Goal: Task Accomplishment & Management: Manage account settings

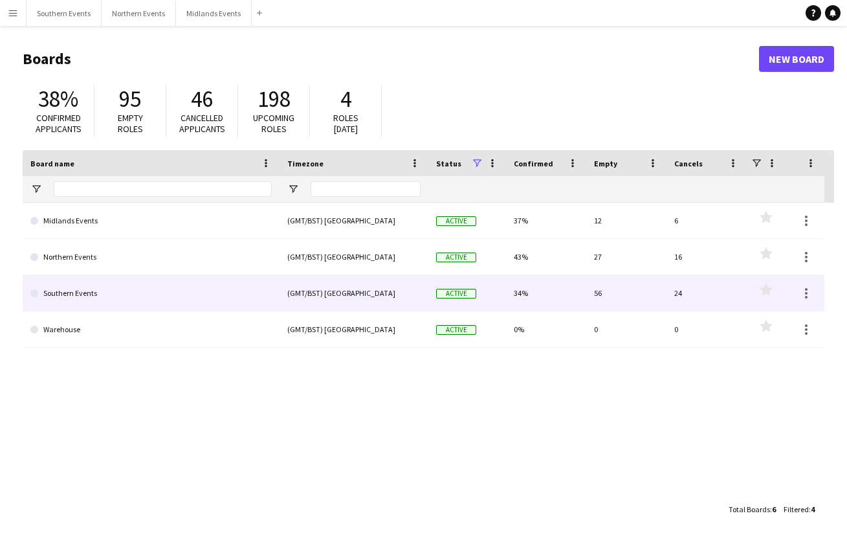
click at [83, 287] on link "Southern Events" at bounding box center [150, 293] width 241 height 36
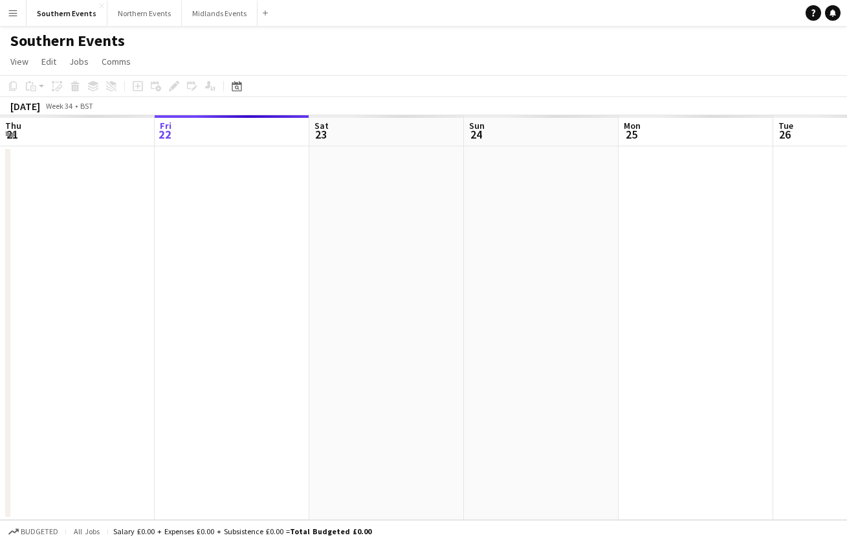
scroll to position [0, 309]
click at [235, 86] on icon at bounding box center [237, 87] width 5 height 5
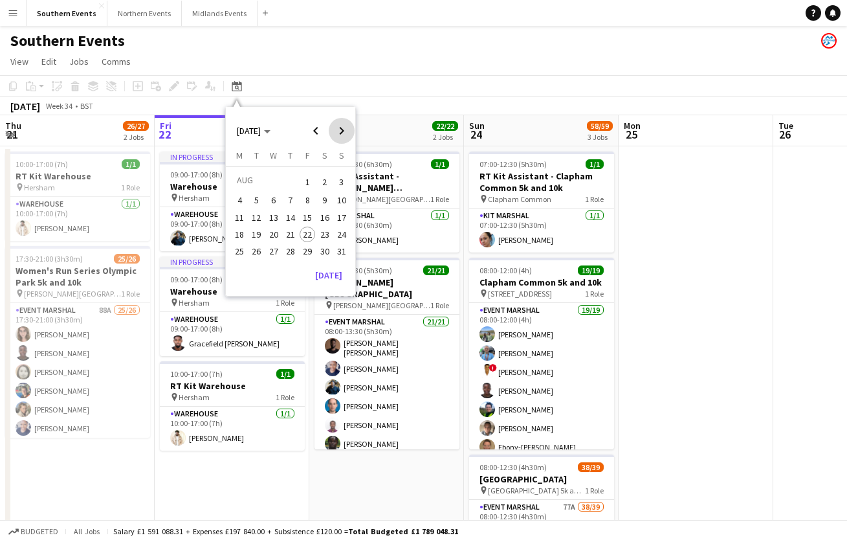
click at [342, 127] on span "Next month" at bounding box center [342, 131] width 26 height 26
click at [292, 229] on span "18" at bounding box center [291, 231] width 16 height 16
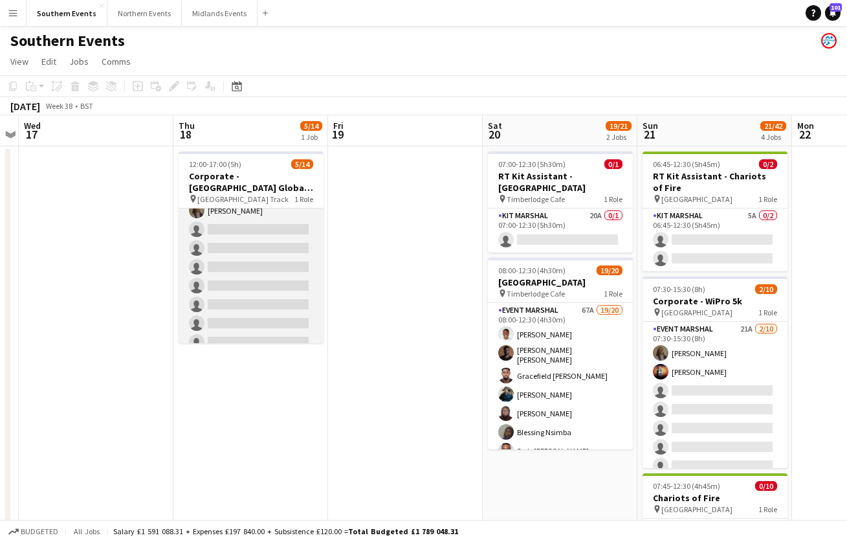
scroll to position [0, 0]
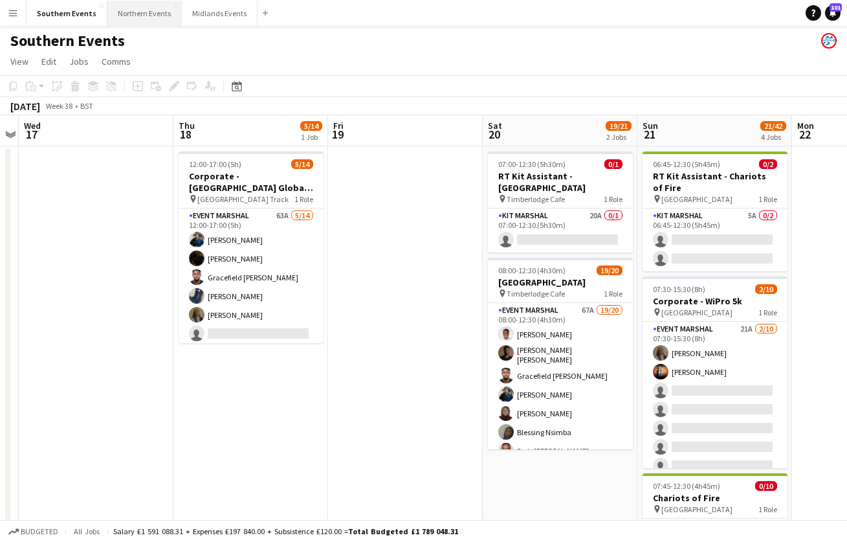
click at [141, 12] on button "Northern Events Close" at bounding box center [144, 13] width 74 height 25
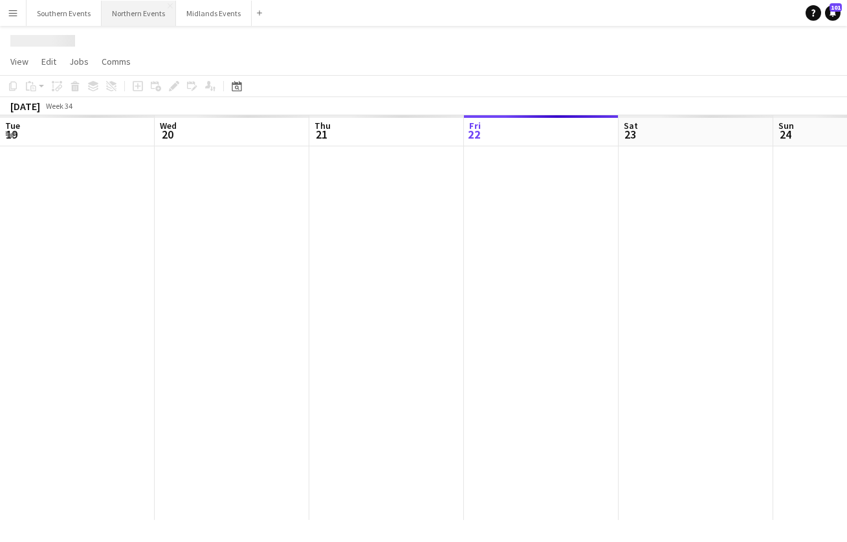
scroll to position [0, 309]
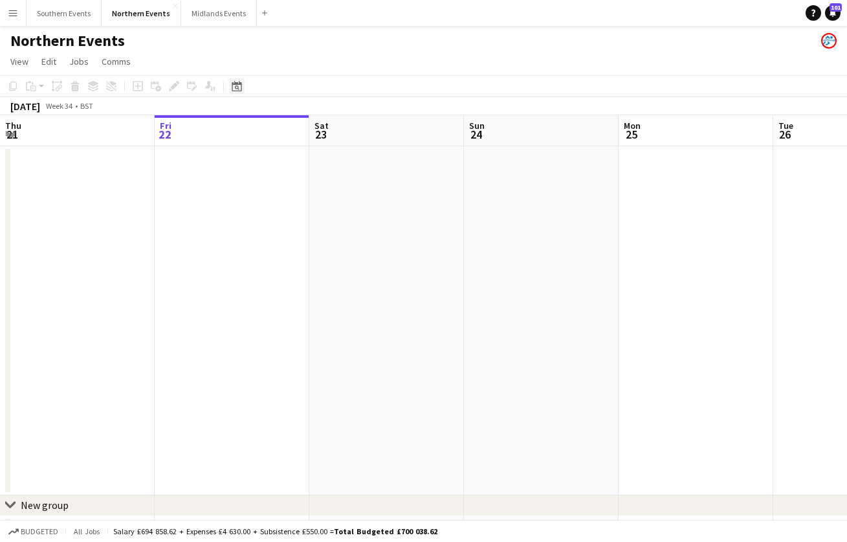
click at [239, 85] on icon "Date picker" at bounding box center [237, 86] width 10 height 10
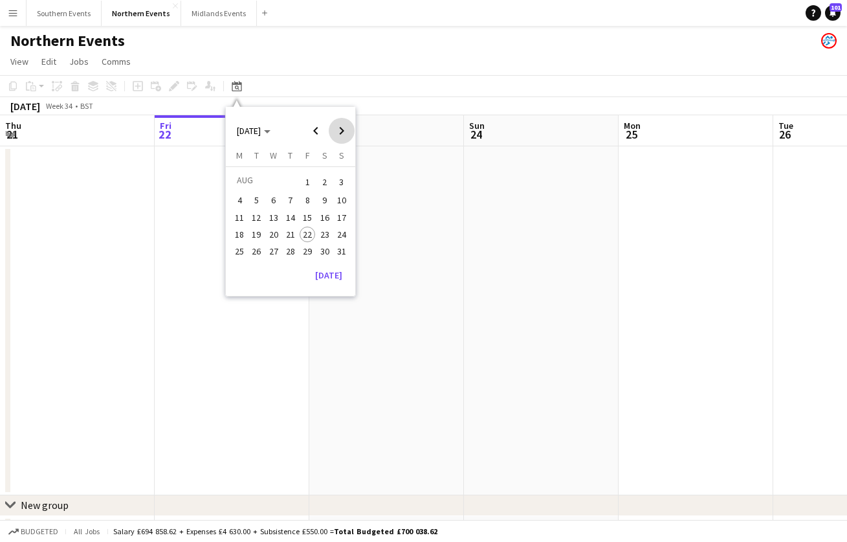
click at [338, 129] on span "Next month" at bounding box center [342, 131] width 26 height 26
click at [338, 130] on span "Next month" at bounding box center [342, 131] width 26 height 26
click at [325, 215] on span "11" at bounding box center [325, 214] width 16 height 16
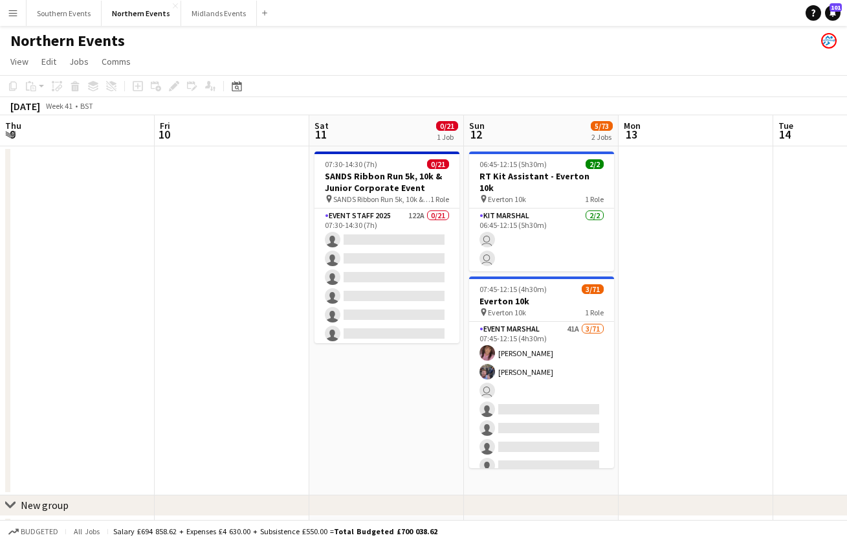
scroll to position [0, 445]
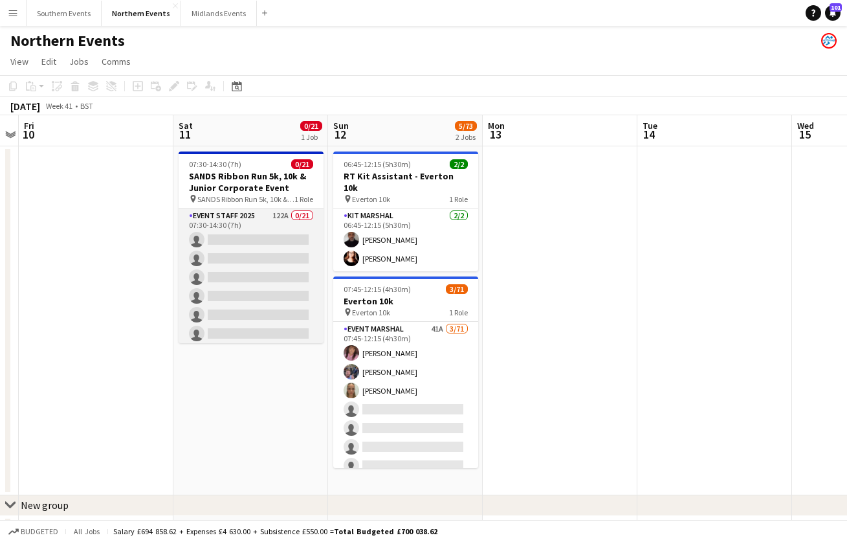
click at [234, 214] on app-card-role "Event Staff 2025 122A 0/21 07:30-14:30 (7h) single-neutral-actions single-neutr…" at bounding box center [251, 417] width 145 height 419
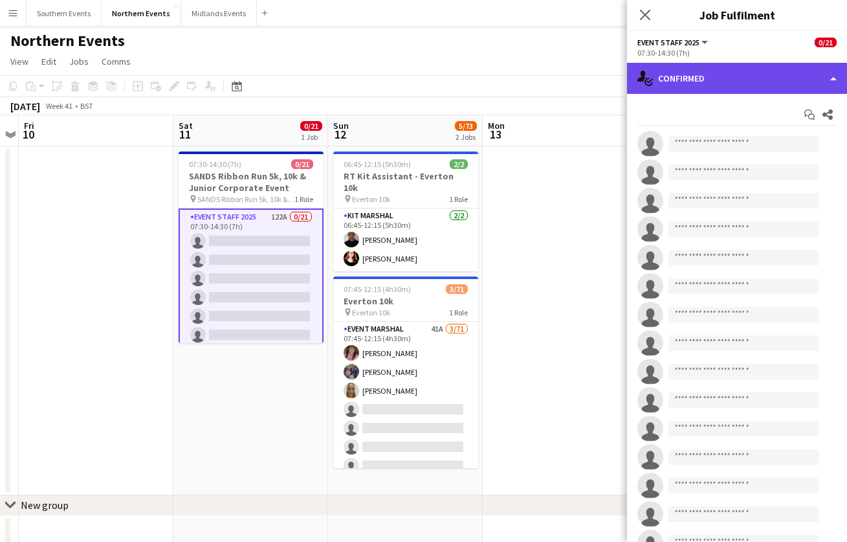
click at [705, 78] on div "single-neutral-actions-check-2 Confirmed" at bounding box center [737, 78] width 220 height 31
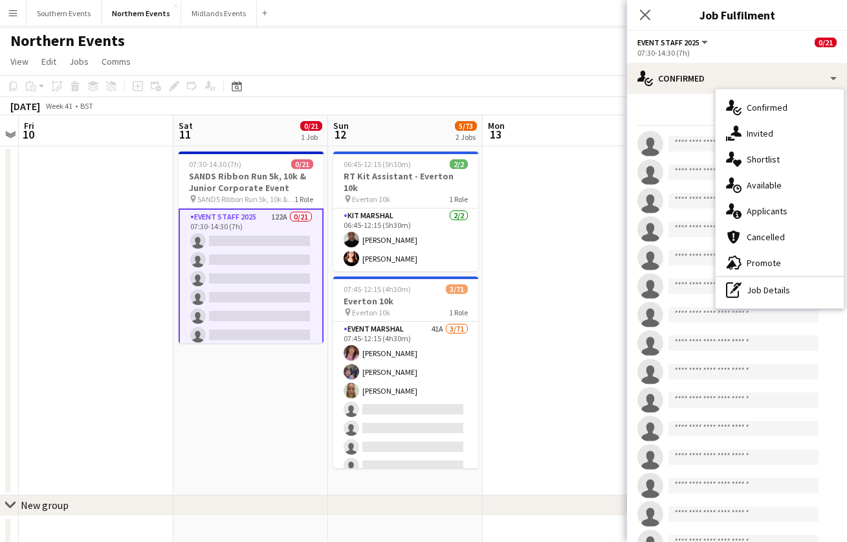
click at [764, 215] on div "single-neutral-actions-information Applicants" at bounding box center [780, 211] width 128 height 26
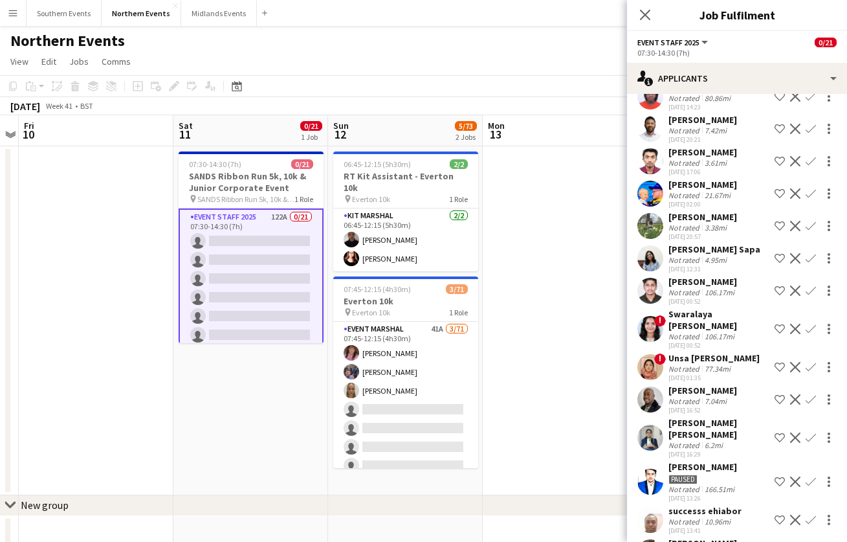
scroll to position [1331, 0]
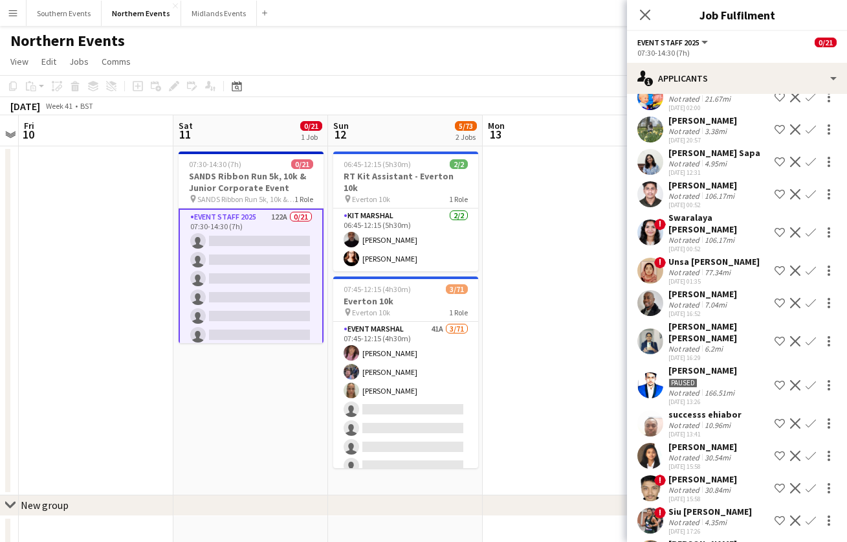
click at [697, 256] on div "Unsa Pervaiz Chohan" at bounding box center [713, 262] width 91 height 12
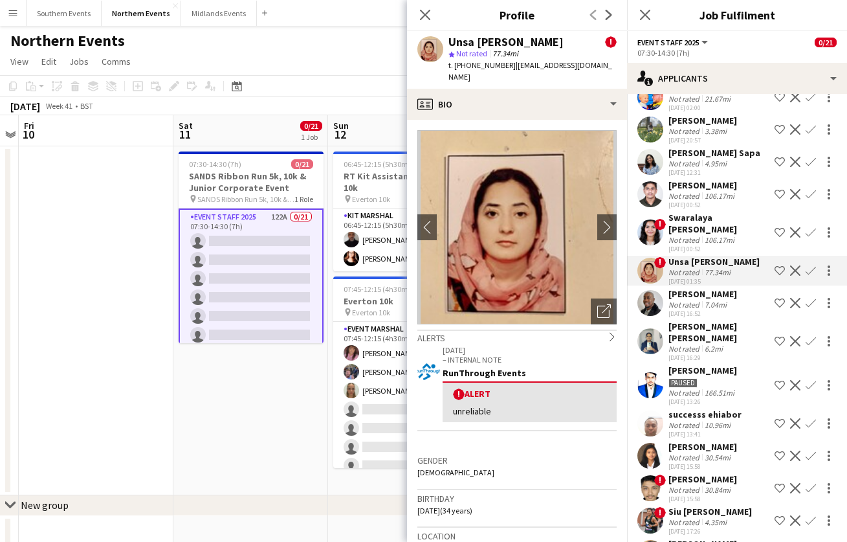
click at [687, 212] on div "Swaralaya Alumparambil Sivaprasad" at bounding box center [718, 223] width 101 height 23
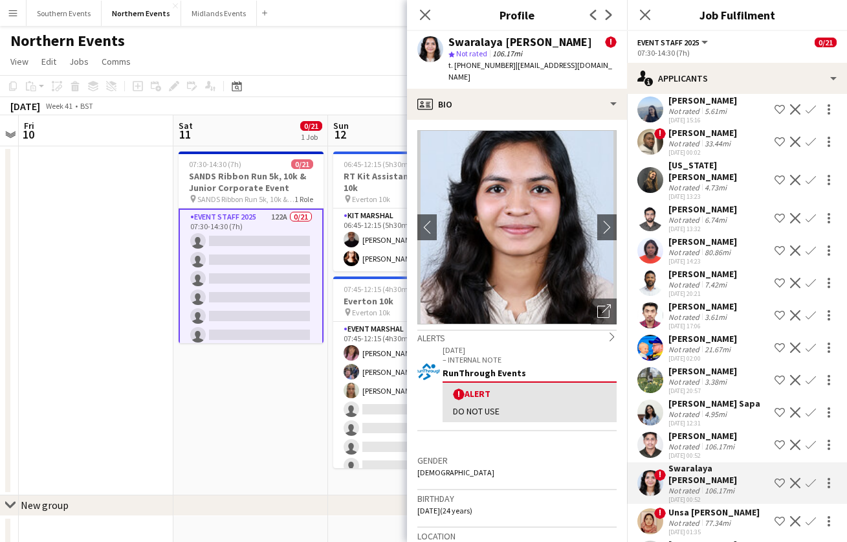
scroll to position [1057, 0]
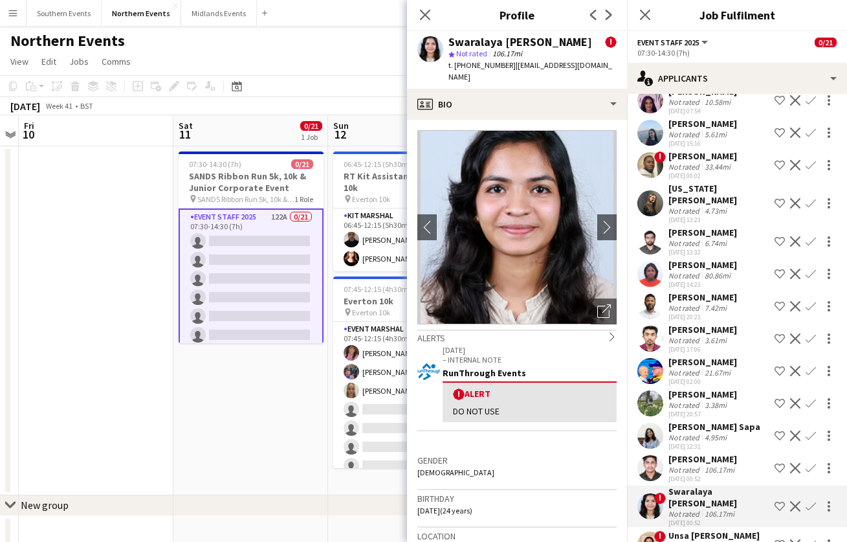
click at [688, 162] on div "Not rated" at bounding box center [685, 167] width 34 height 10
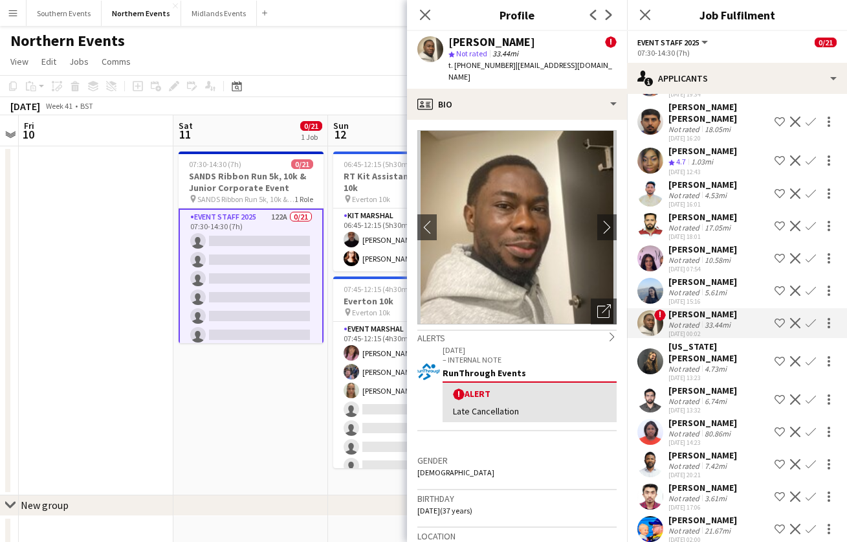
scroll to position [758, 0]
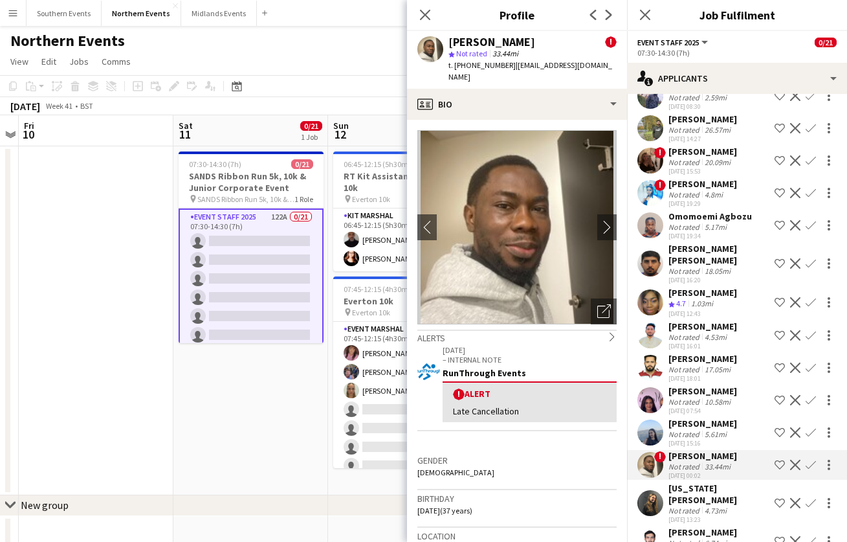
click at [686, 188] on div "Emesiri Asakitikpi" at bounding box center [702, 184] width 69 height 12
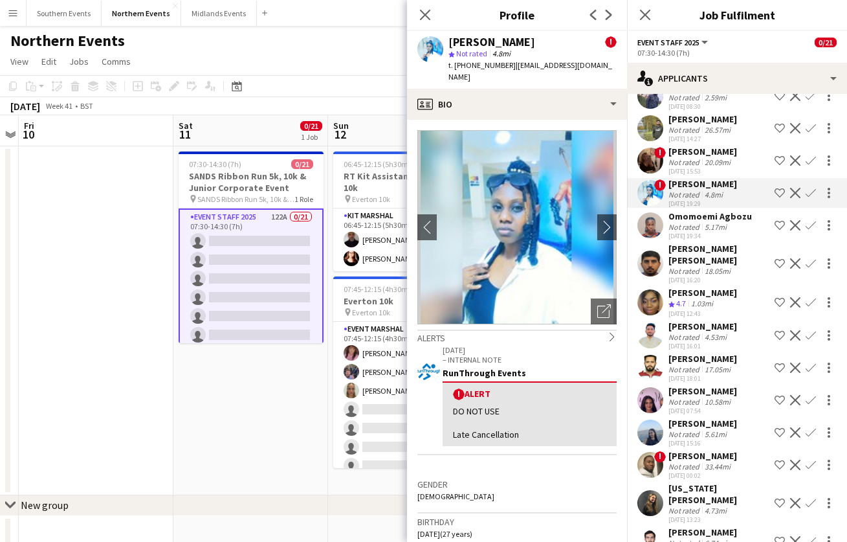
click at [683, 152] on div "Katelynn Jones" at bounding box center [702, 152] width 69 height 12
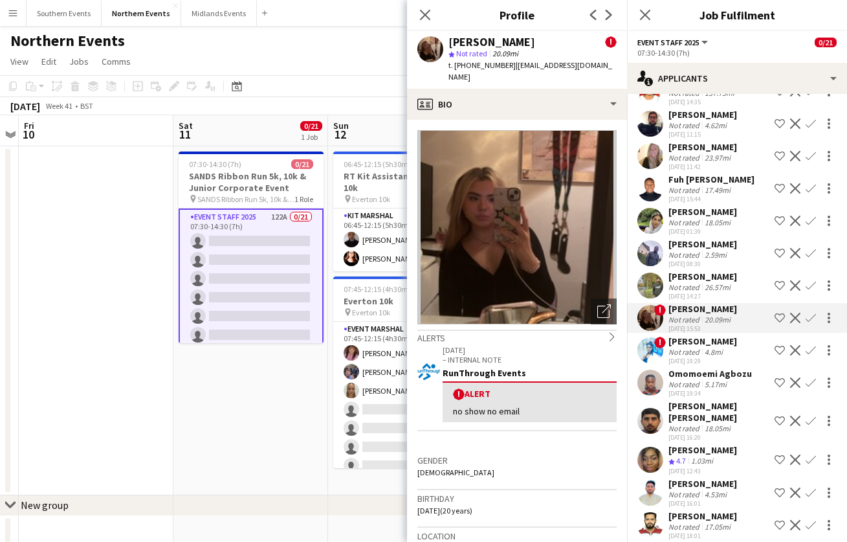
scroll to position [484, 0]
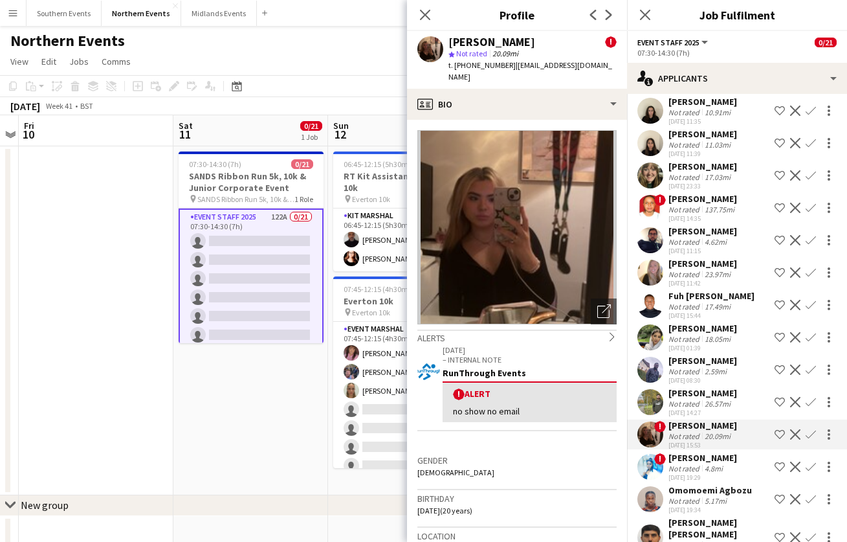
click at [686, 211] on div "Not rated" at bounding box center [685, 209] width 34 height 10
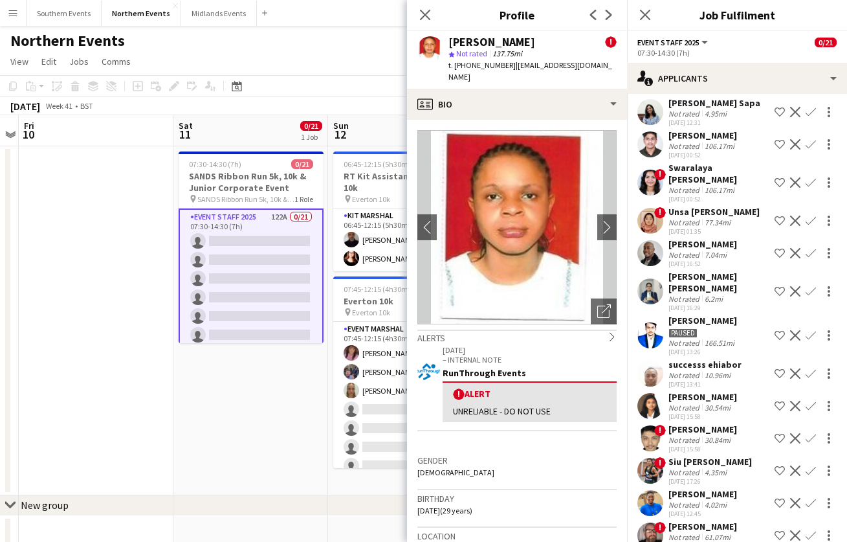
scroll to position [1566, 0]
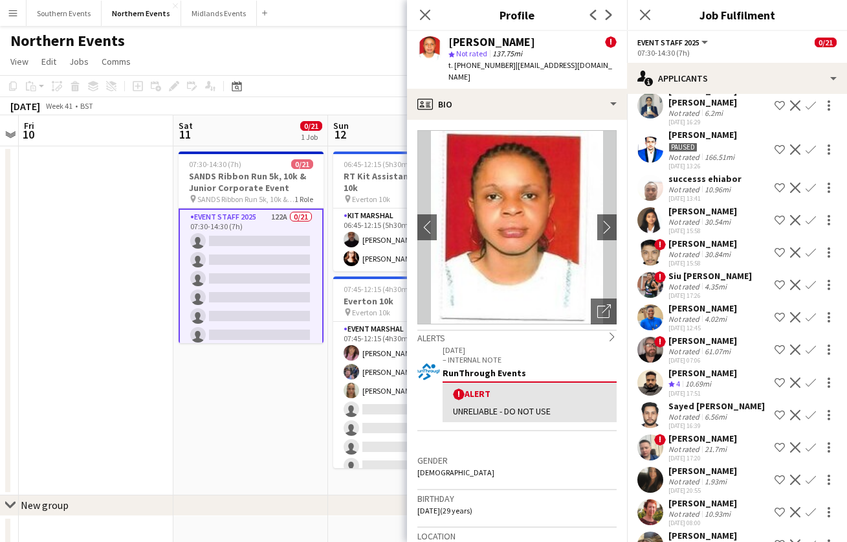
click at [687, 249] on div "Not rated" at bounding box center [685, 254] width 34 height 10
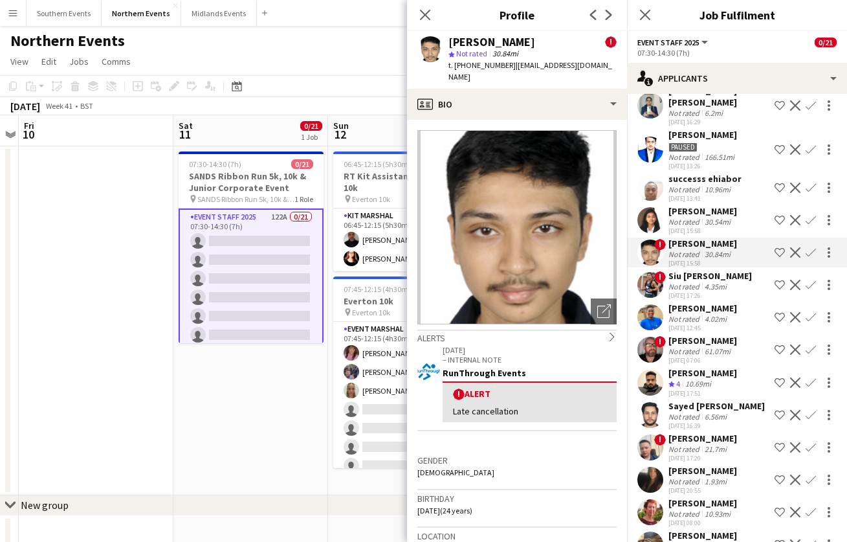
click at [682, 281] on div "Not rated" at bounding box center [685, 286] width 34 height 10
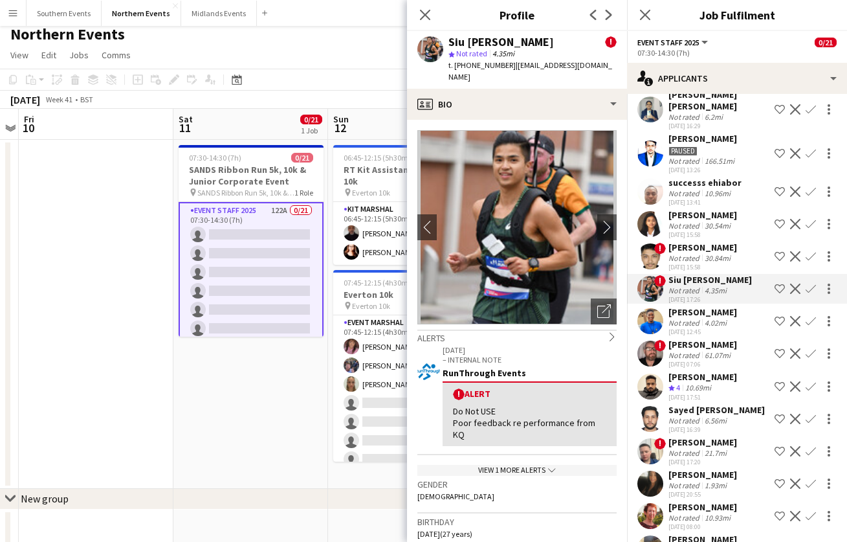
scroll to position [8, 0]
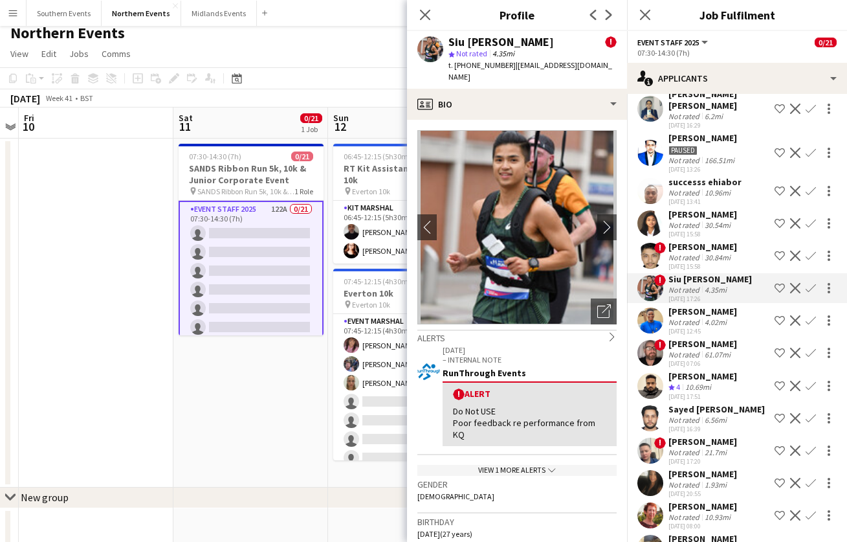
click at [683, 338] on div "Mark Patrick" at bounding box center [702, 344] width 69 height 12
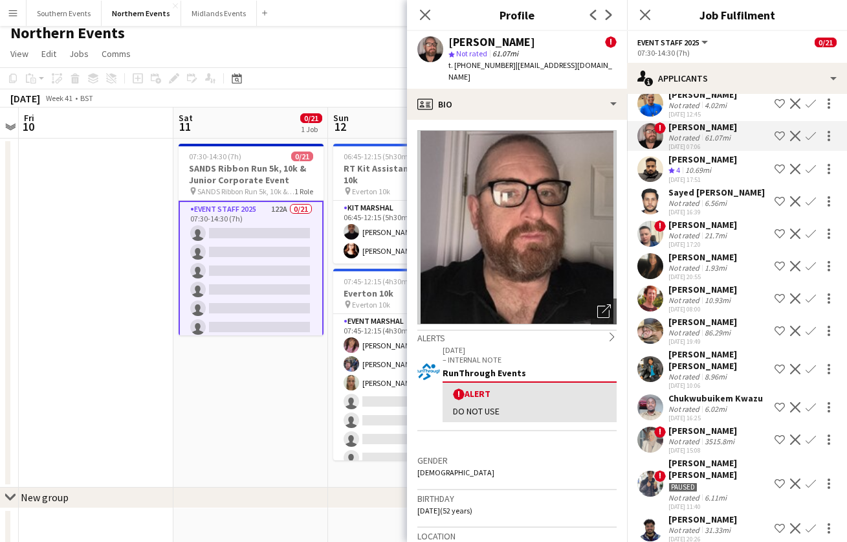
scroll to position [1784, 0]
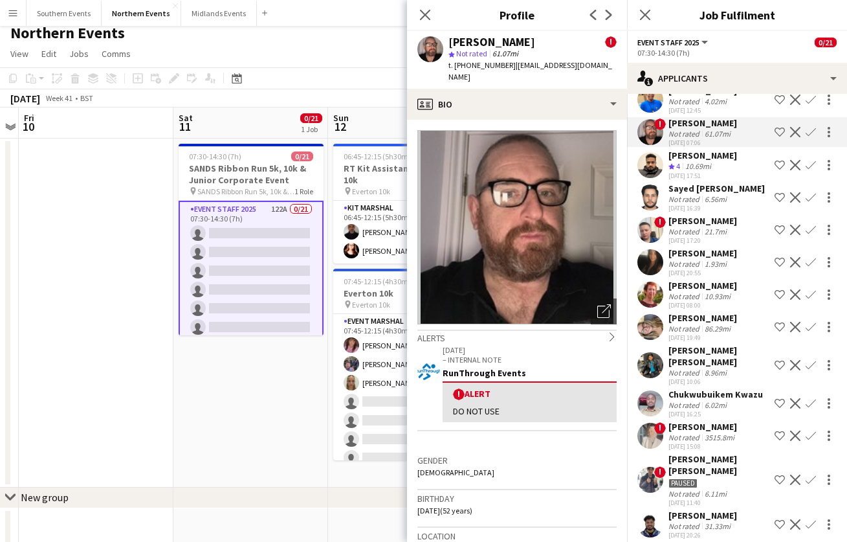
click at [703, 226] on div "21.7mi" at bounding box center [715, 231] width 27 height 10
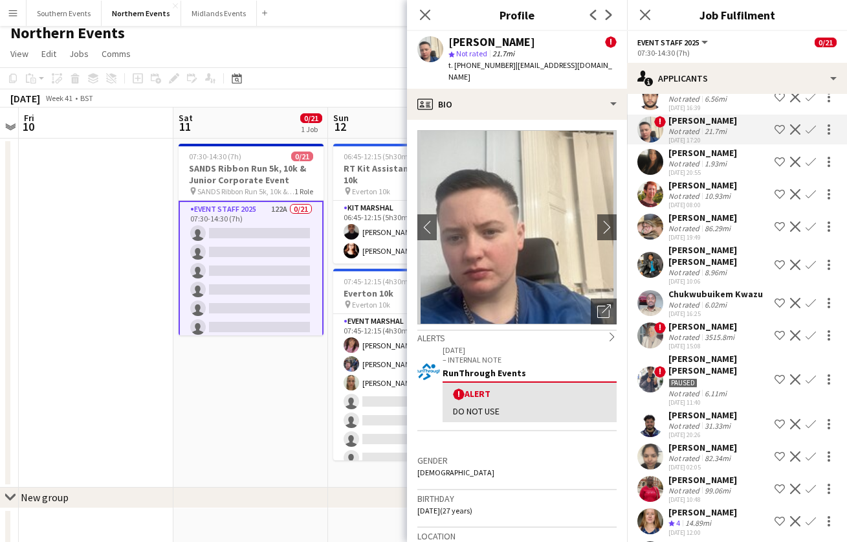
scroll to position [1902, 0]
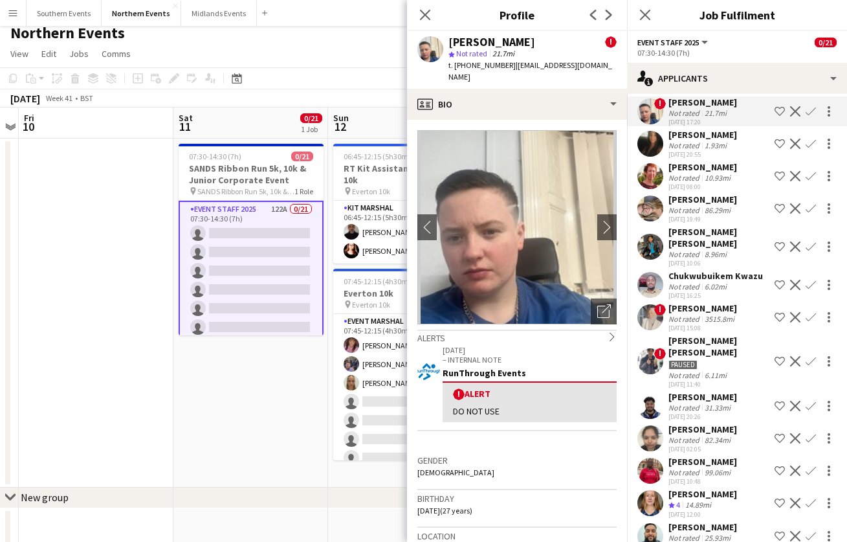
click at [671, 314] on div "Not rated" at bounding box center [685, 319] width 34 height 10
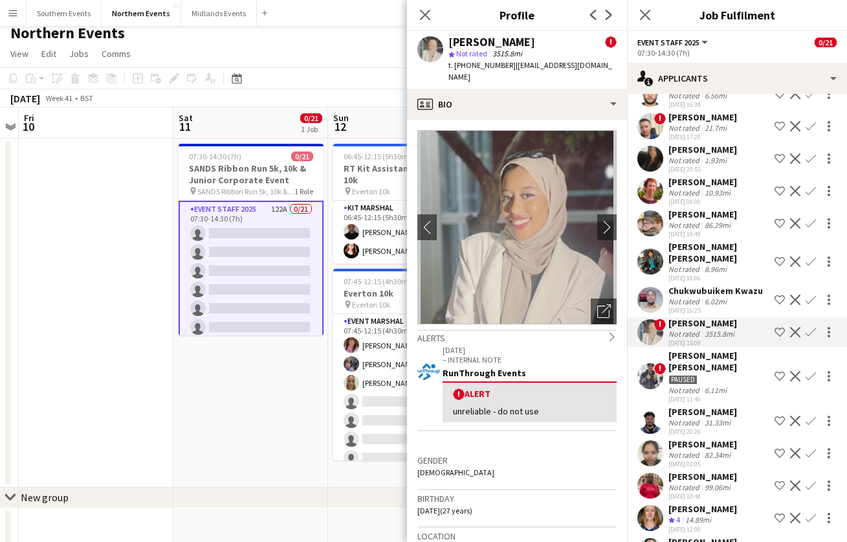
scroll to position [1977, 0]
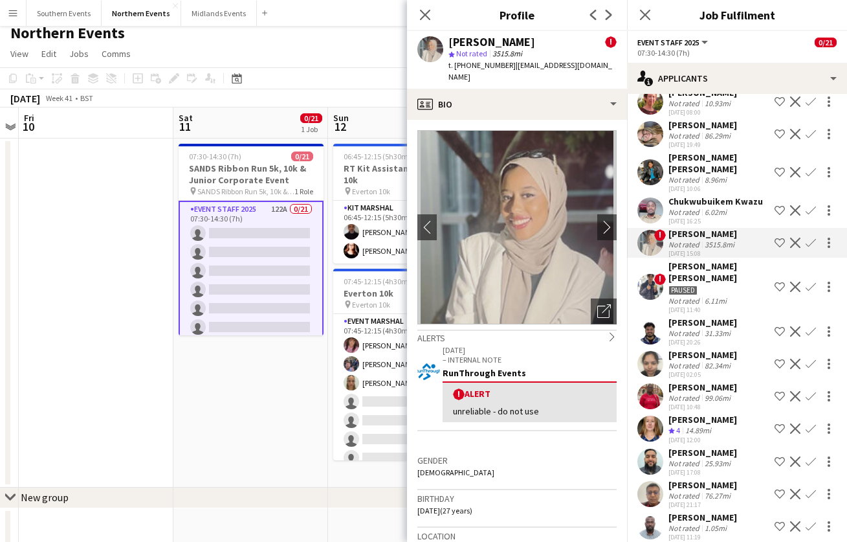
click at [694, 296] on div "Not rated" at bounding box center [685, 301] width 34 height 10
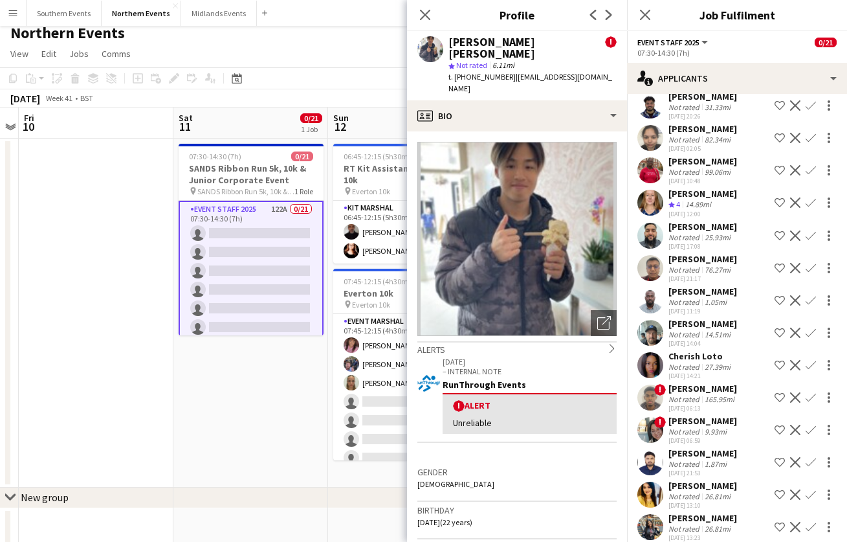
scroll to position [2193, 0]
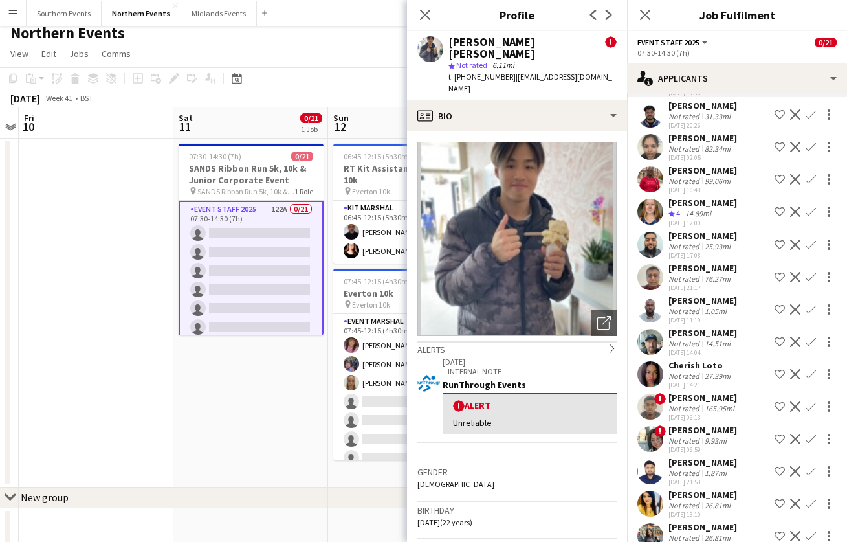
click at [686, 208] on div "14.89mi" at bounding box center [698, 213] width 31 height 11
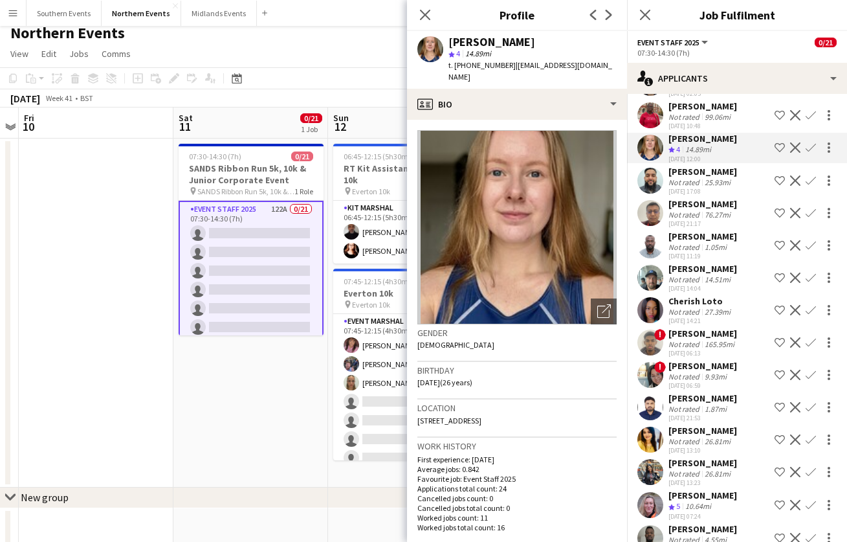
scroll to position [2293, 0]
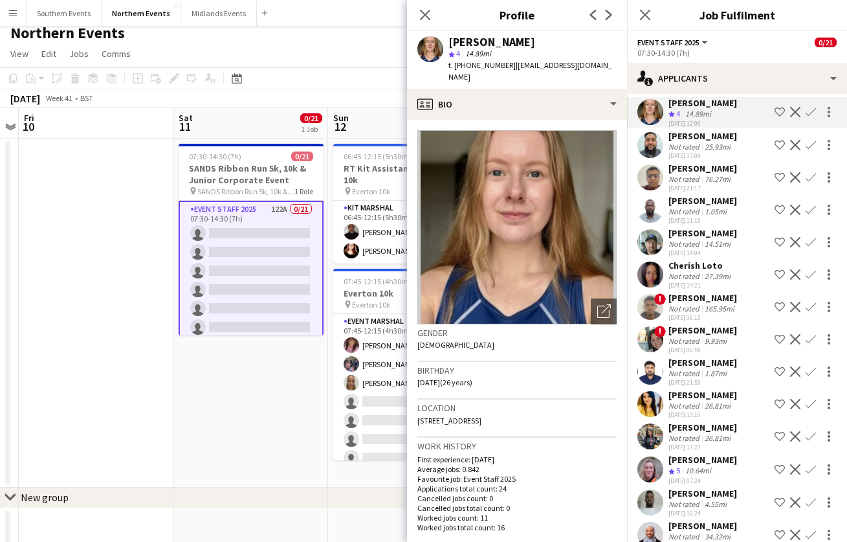
click at [690, 292] on div "Mohamed Abukar" at bounding box center [702, 298] width 69 height 12
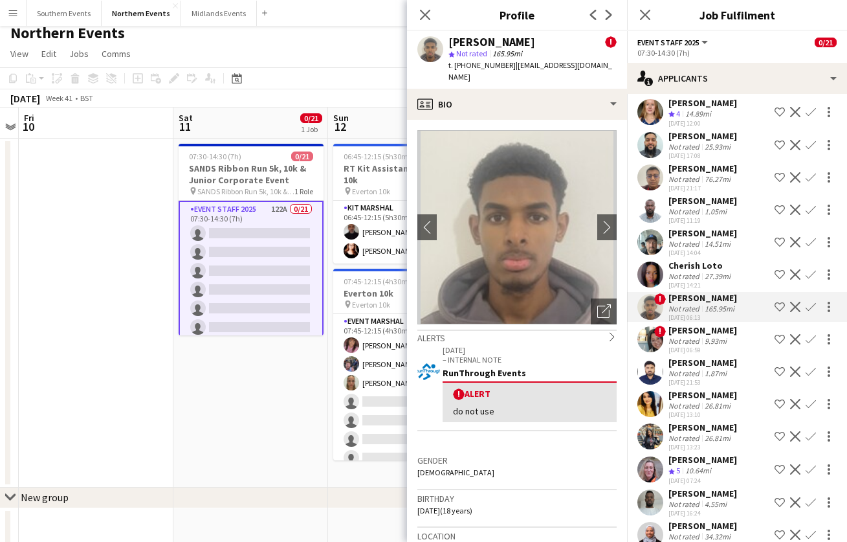
click at [688, 336] on div "Not rated" at bounding box center [685, 341] width 34 height 10
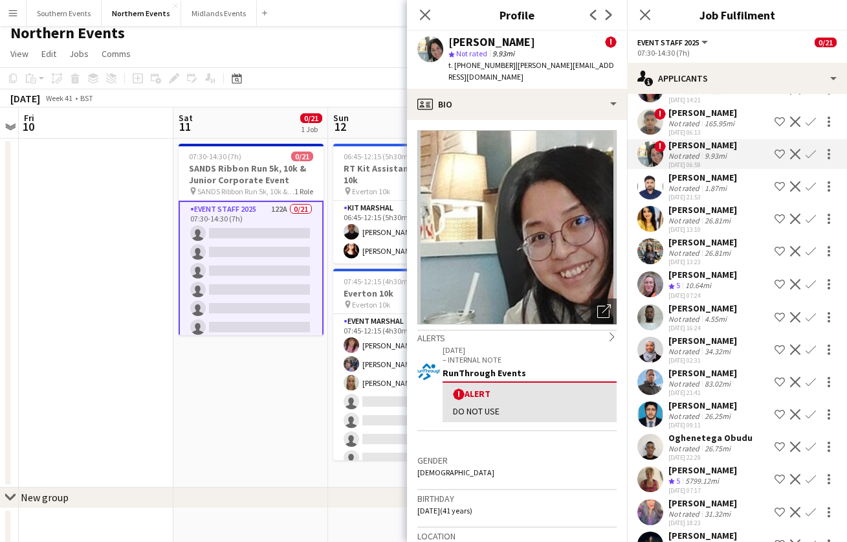
scroll to position [2517, 0]
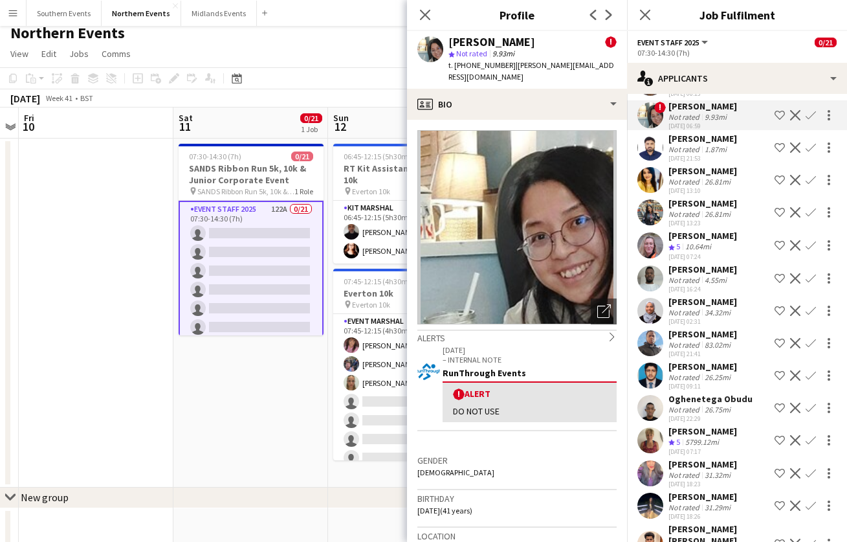
click at [686, 241] on div "10.64mi" at bounding box center [698, 246] width 31 height 11
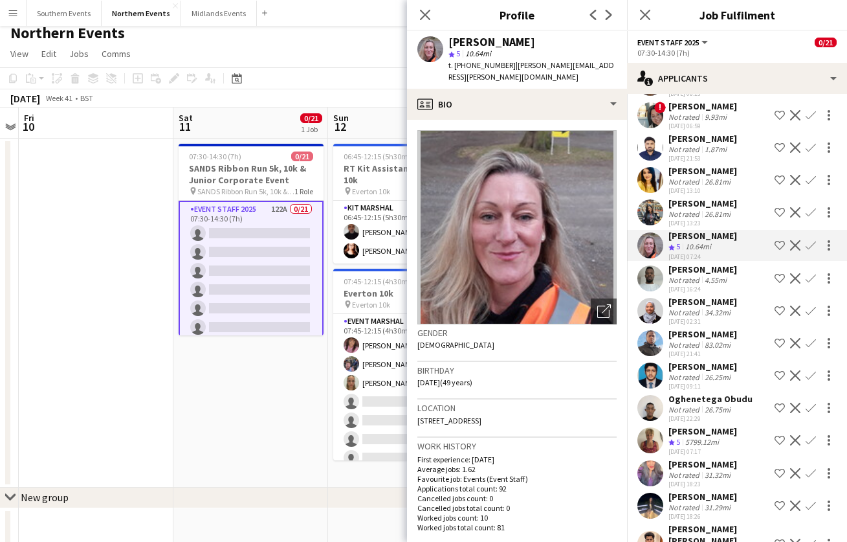
scroll to position [2633, 0]
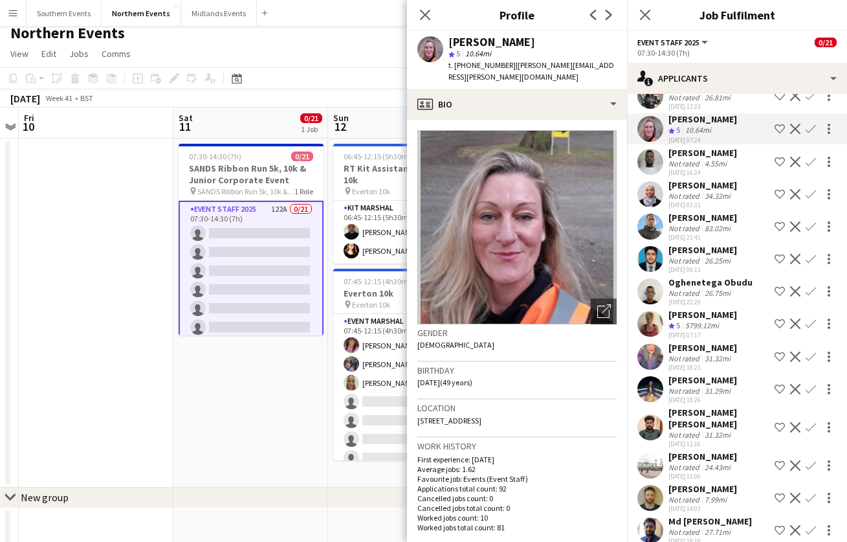
click at [686, 309] on div "Karen Beckett" at bounding box center [702, 315] width 69 height 12
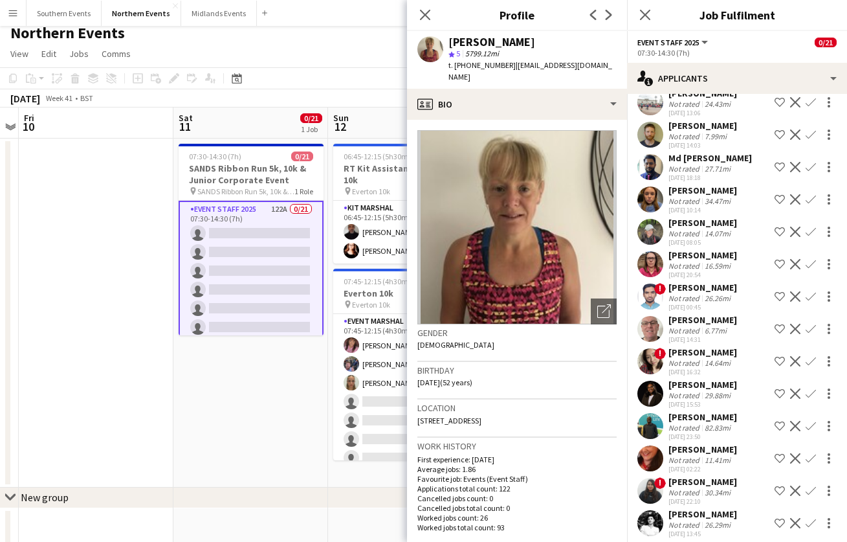
scroll to position [2998, 0]
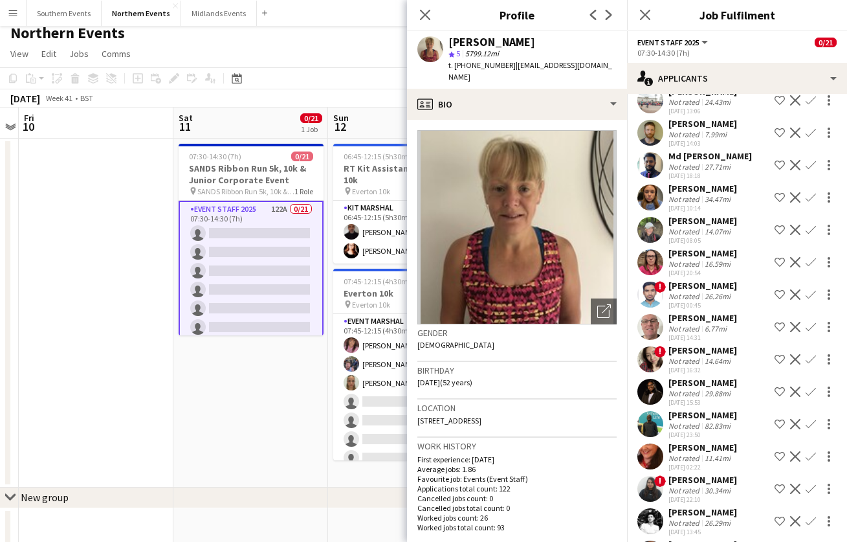
click at [682, 291] on div "Not rated" at bounding box center [685, 296] width 34 height 10
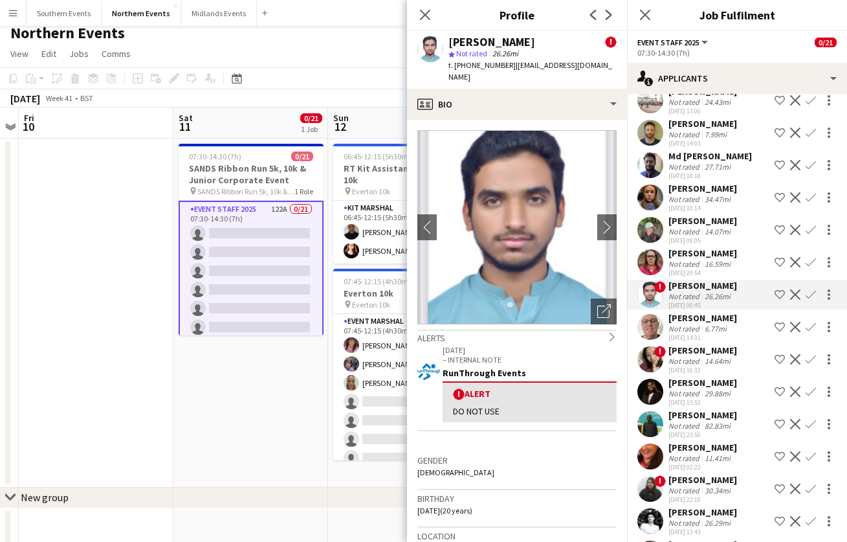
click at [687, 344] on div "Irene Lam" at bounding box center [702, 350] width 69 height 12
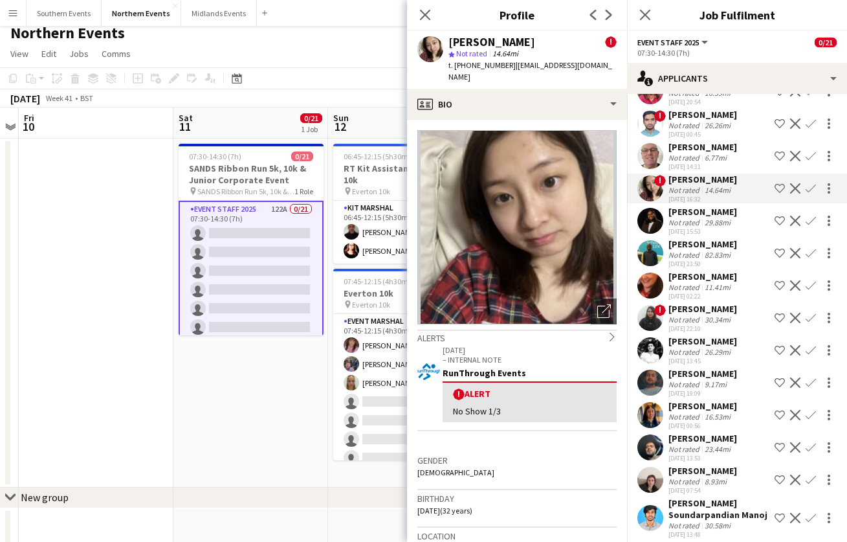
scroll to position [3171, 0]
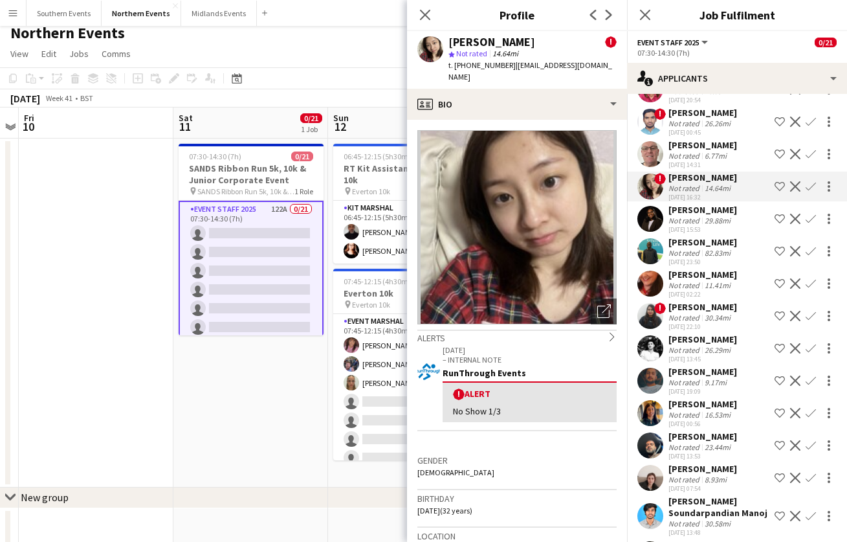
click at [685, 301] on div "Pooja Jai shankar" at bounding box center [702, 307] width 69 height 12
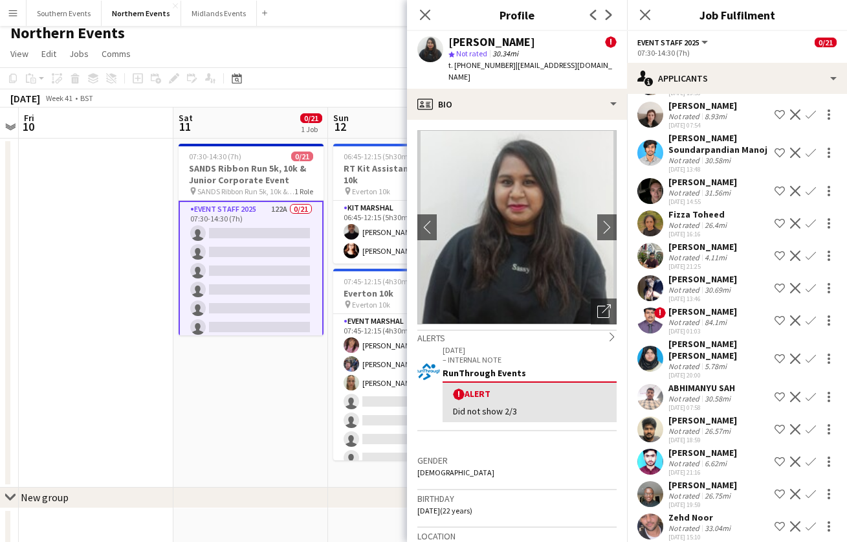
scroll to position [3542, 0]
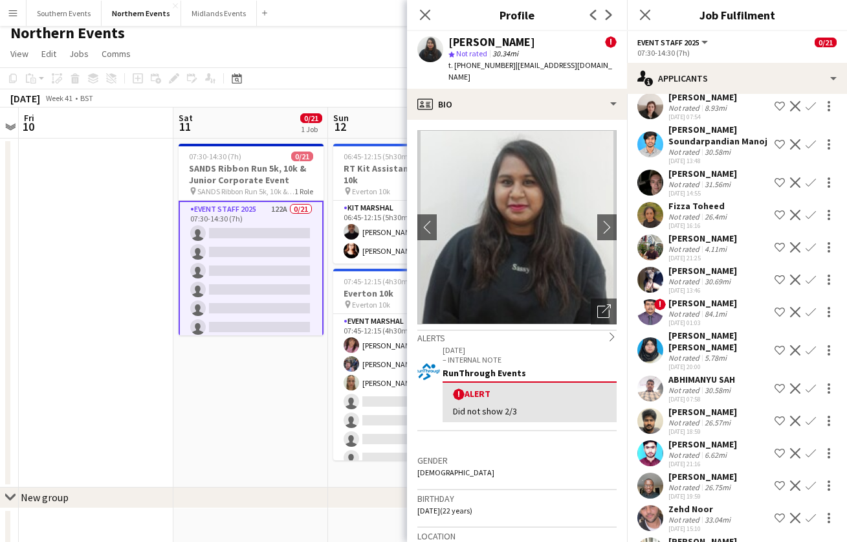
click at [690, 297] on div "Rahul Rompally" at bounding box center [702, 303] width 69 height 12
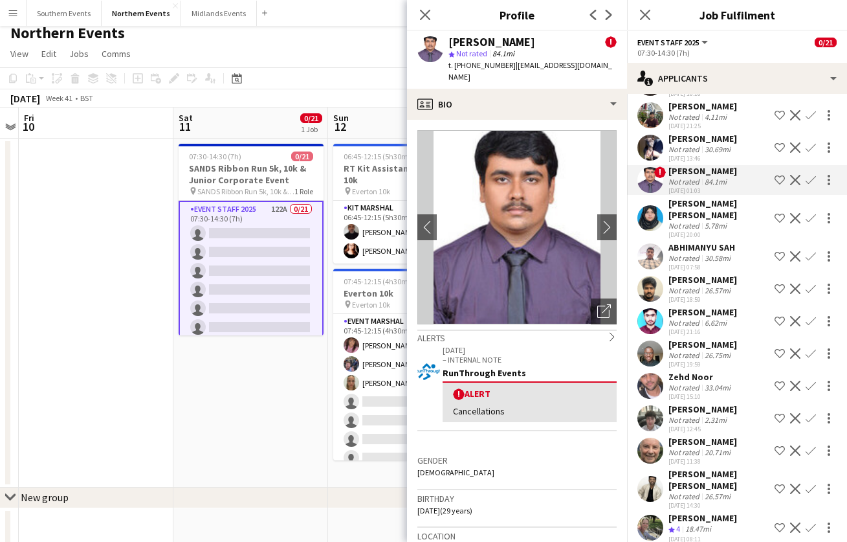
scroll to position [93, 0]
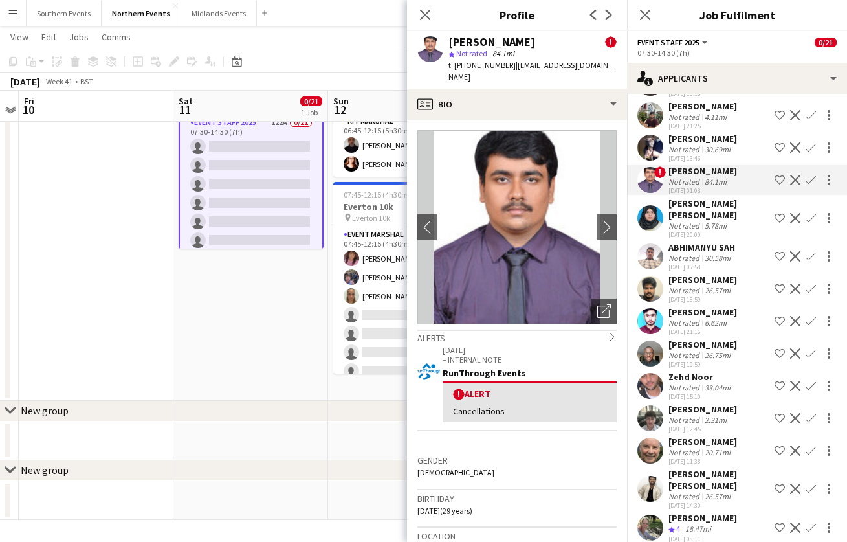
click at [692, 512] on div "Claire Goddard" at bounding box center [702, 518] width 69 height 12
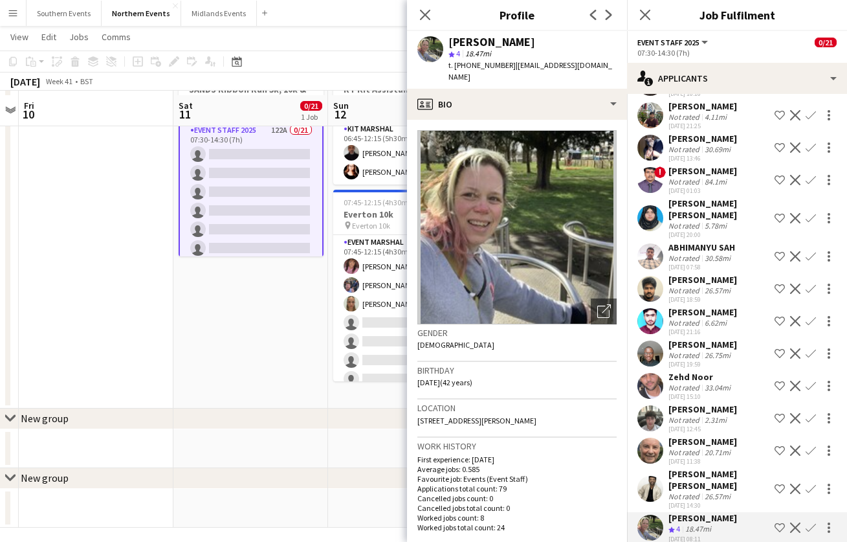
scroll to position [85, 0]
click at [423, 16] on icon at bounding box center [425, 14] width 12 height 12
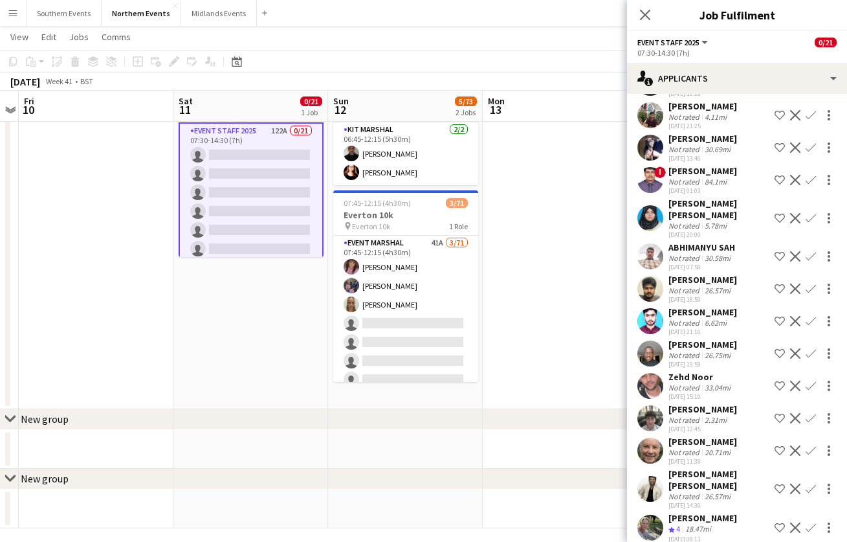
drag, startPoint x: 650, startPoint y: 14, endPoint x: 622, endPoint y: 14, distance: 27.2
click at [650, 14] on icon "Close pop-in" at bounding box center [645, 15] width 10 height 10
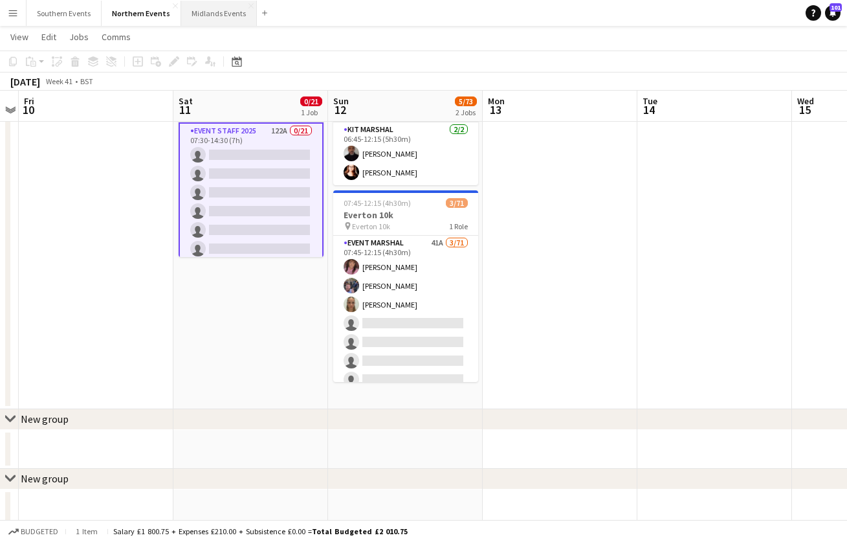
click at [206, 12] on button "Midlands Events Close" at bounding box center [219, 13] width 76 height 25
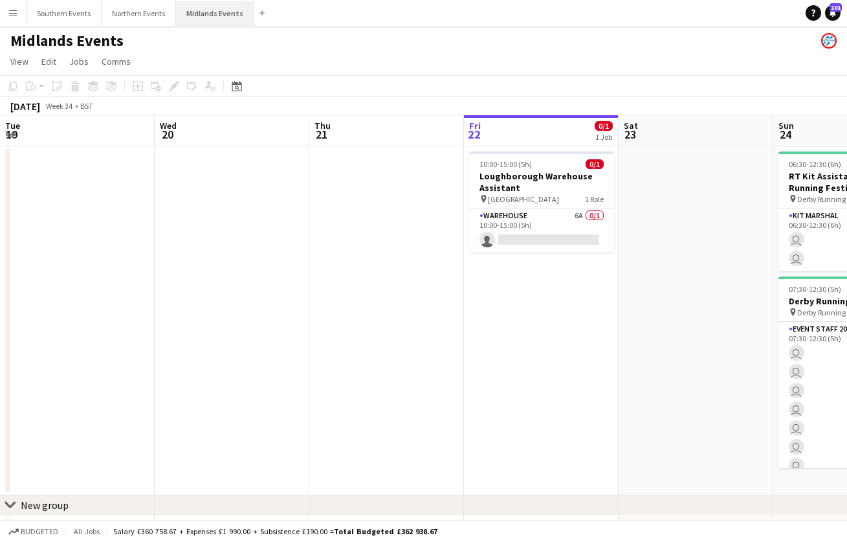
scroll to position [0, 309]
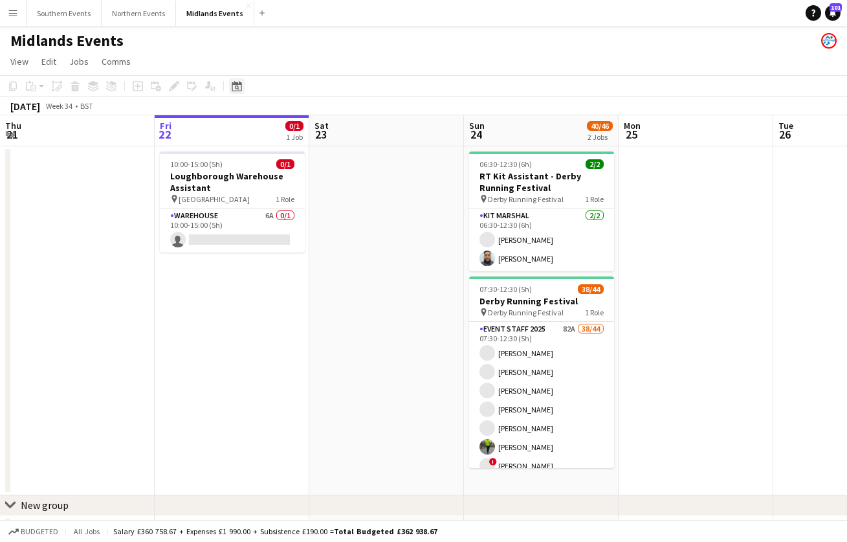
click at [239, 85] on icon "Date picker" at bounding box center [237, 86] width 10 height 10
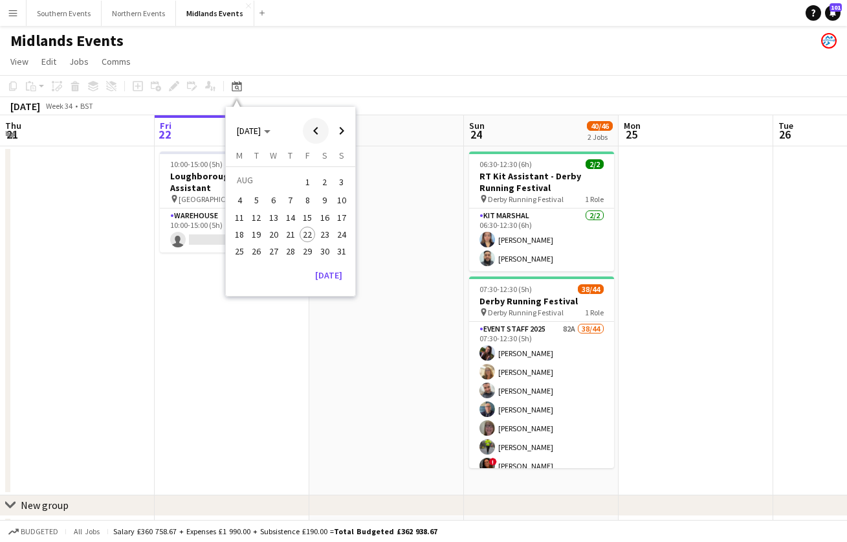
click at [312, 129] on span "Previous month" at bounding box center [316, 131] width 26 height 26
click at [343, 197] on span "6" at bounding box center [342, 198] width 16 height 16
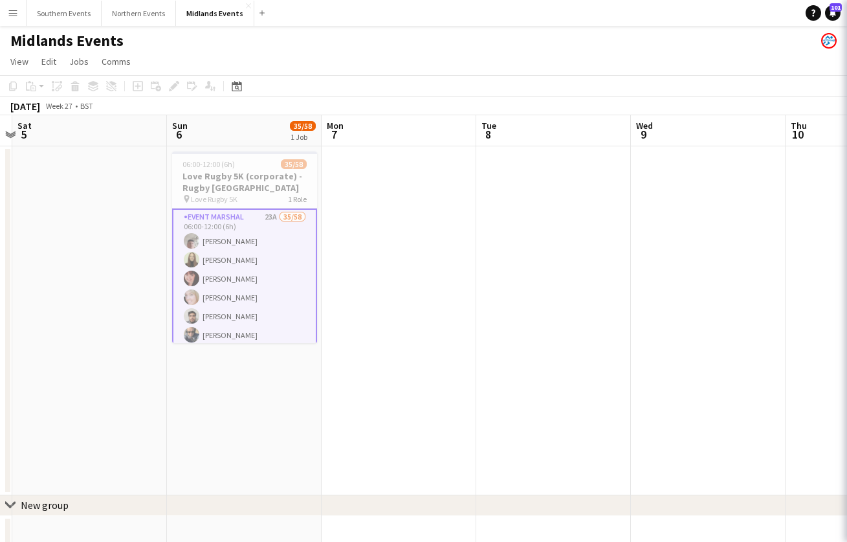
scroll to position [0, 452]
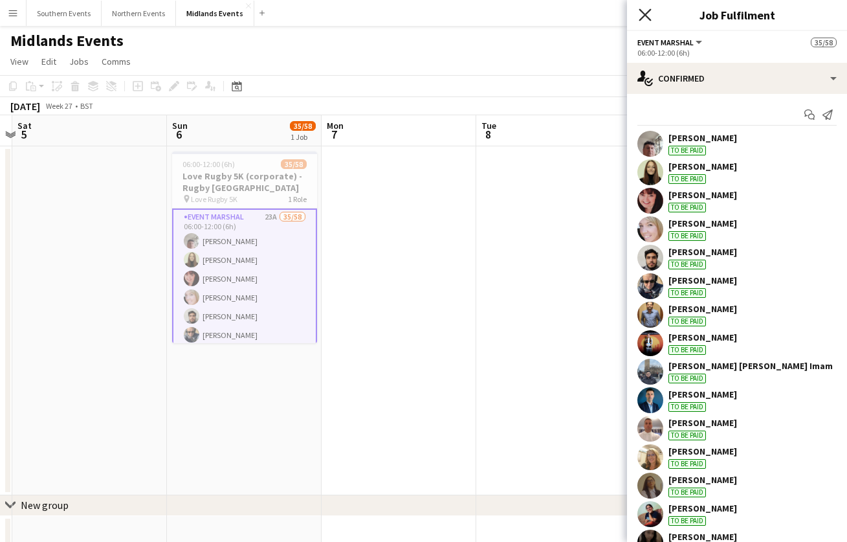
click at [641, 17] on icon at bounding box center [645, 14] width 12 height 12
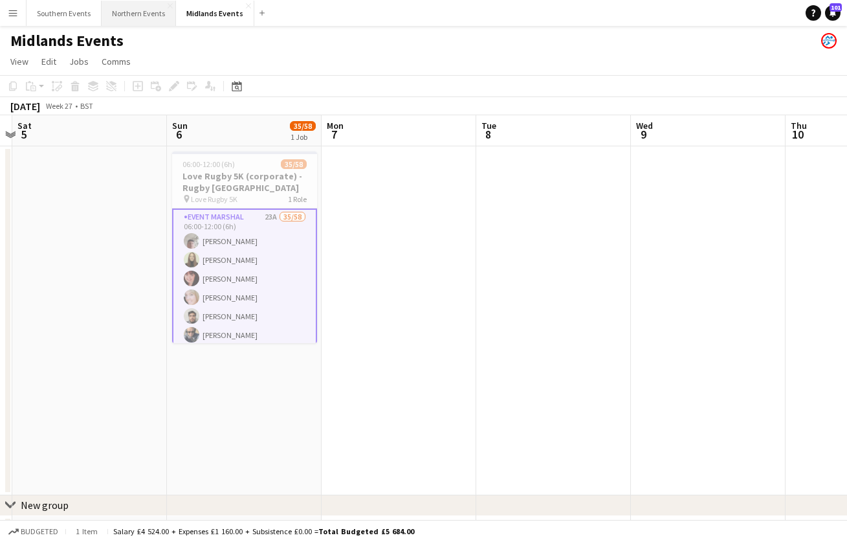
click at [129, 14] on button "Northern Events Close" at bounding box center [139, 13] width 74 height 25
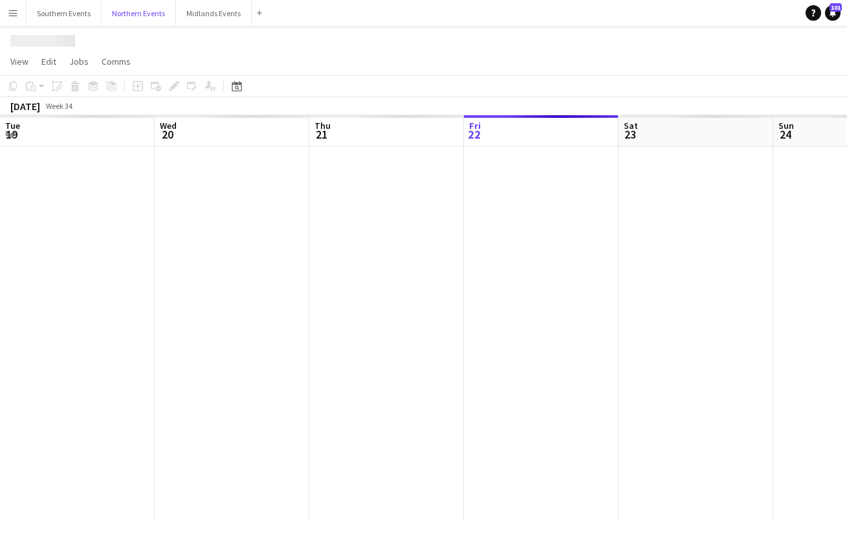
scroll to position [0, 309]
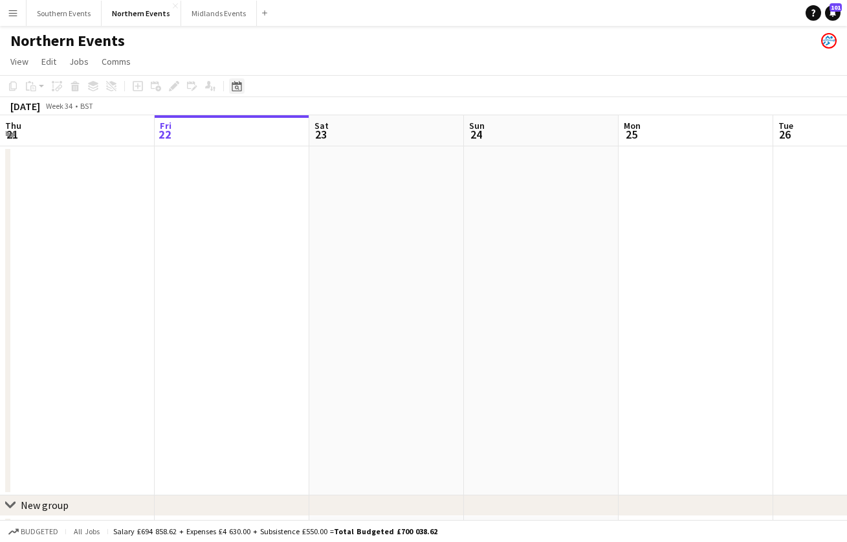
click at [237, 87] on icon "Date picker" at bounding box center [237, 86] width 10 height 10
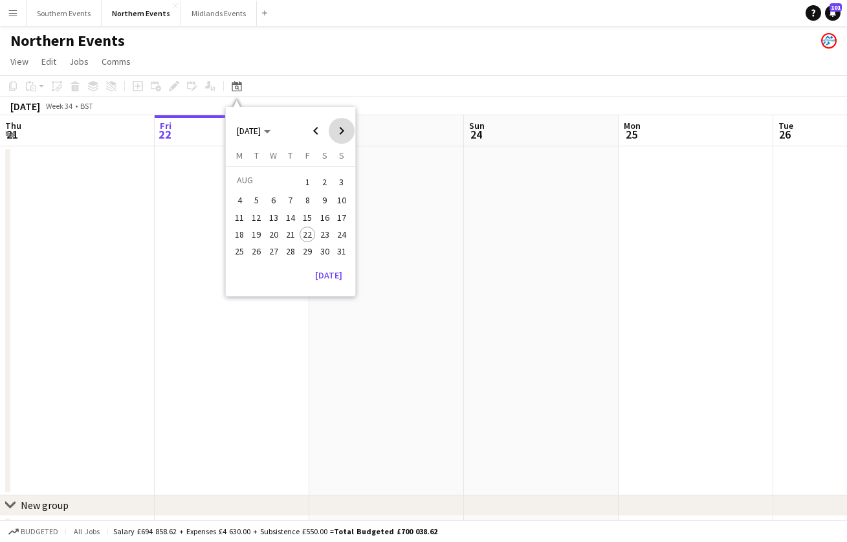
click at [338, 130] on span "Next month" at bounding box center [342, 131] width 26 height 26
click at [327, 215] on span "11" at bounding box center [325, 214] width 16 height 16
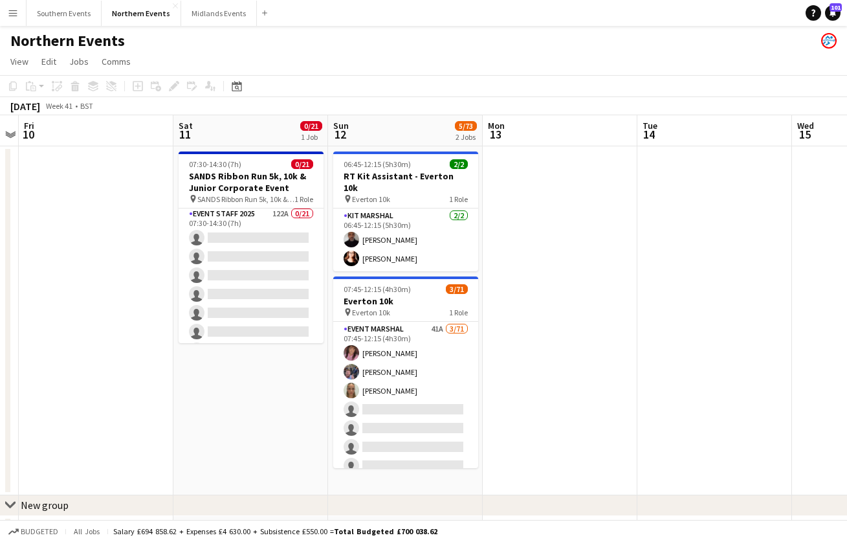
scroll to position [1, 0]
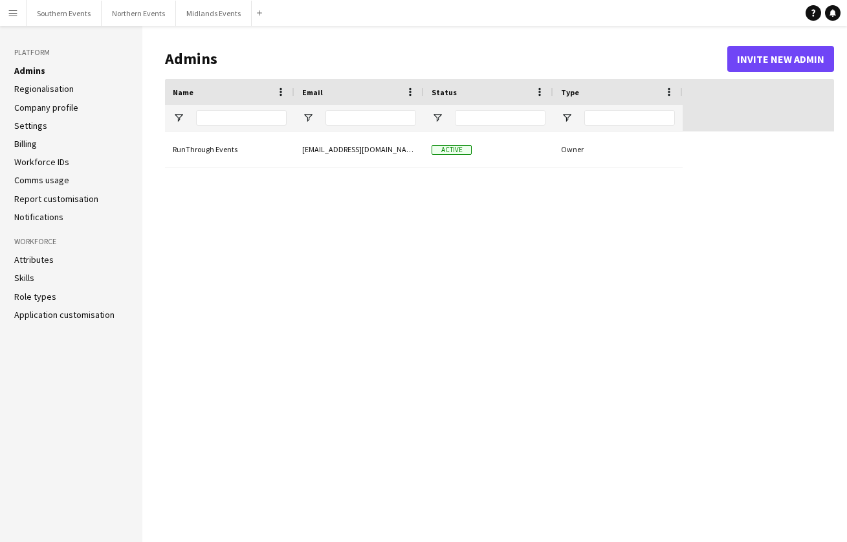
type input "**********"
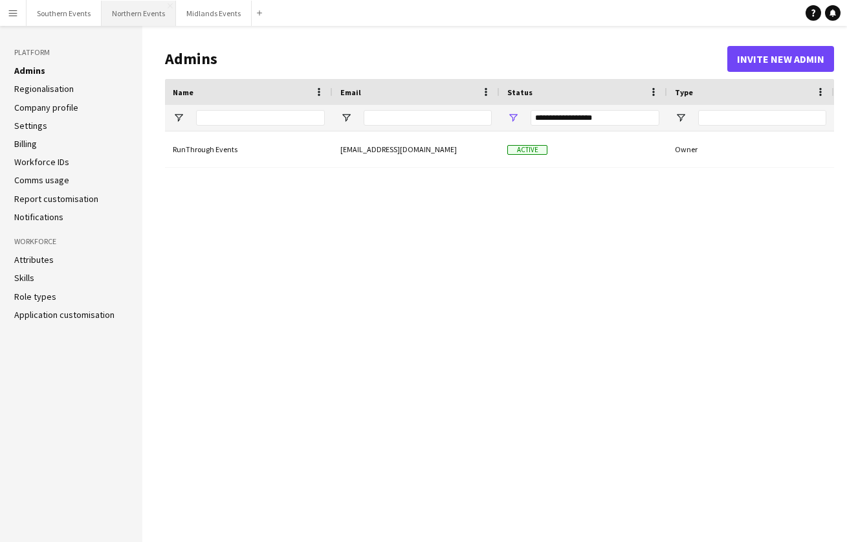
click at [147, 13] on button "Northern Events Close" at bounding box center [139, 13] width 74 height 25
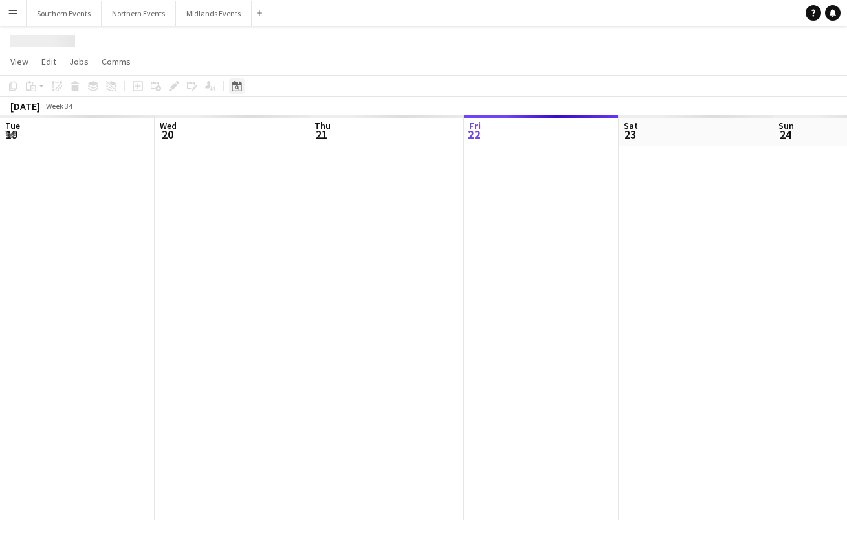
click at [238, 87] on icon "Date picker" at bounding box center [237, 86] width 10 height 10
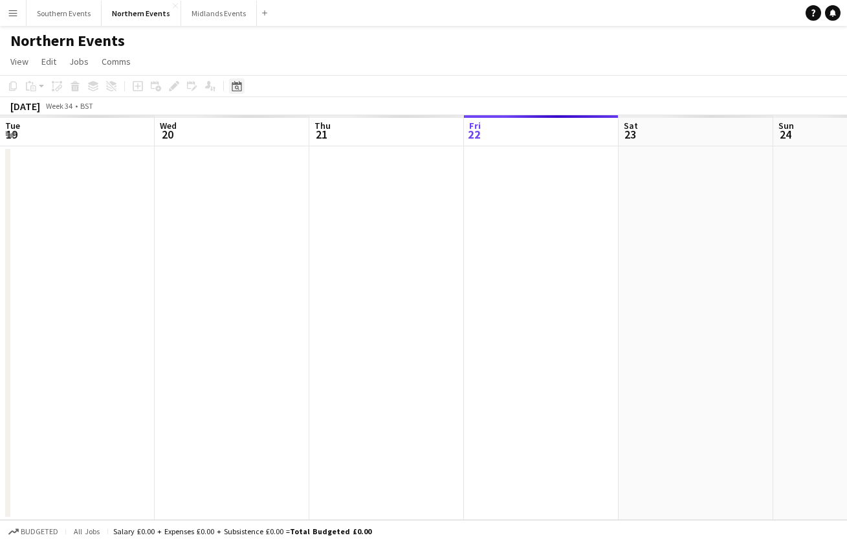
scroll to position [0, 309]
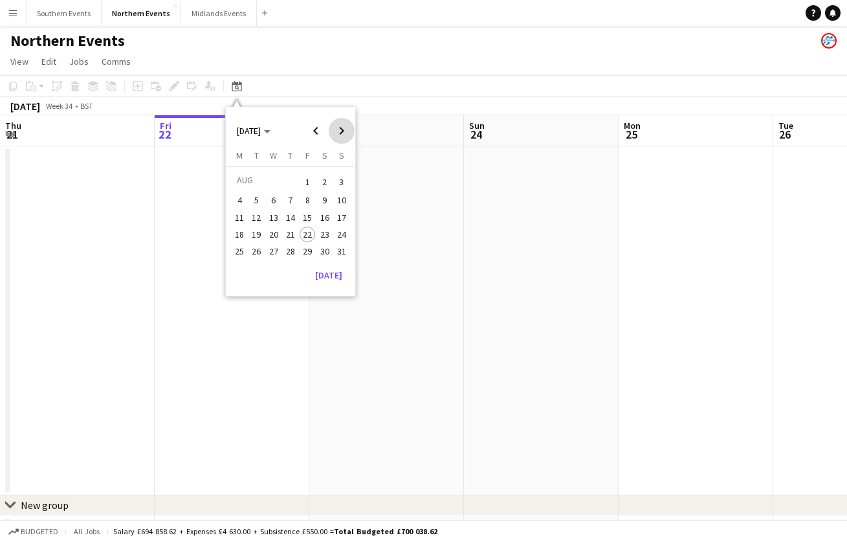
click at [344, 132] on span "Next month" at bounding box center [342, 131] width 26 height 26
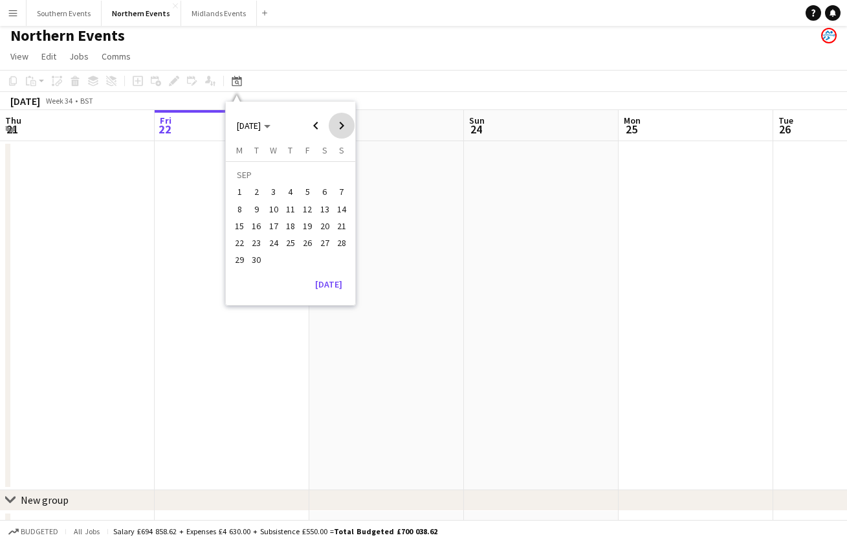
click at [344, 132] on span "Next month" at bounding box center [342, 126] width 26 height 26
click at [325, 207] on span "11" at bounding box center [325, 209] width 16 height 16
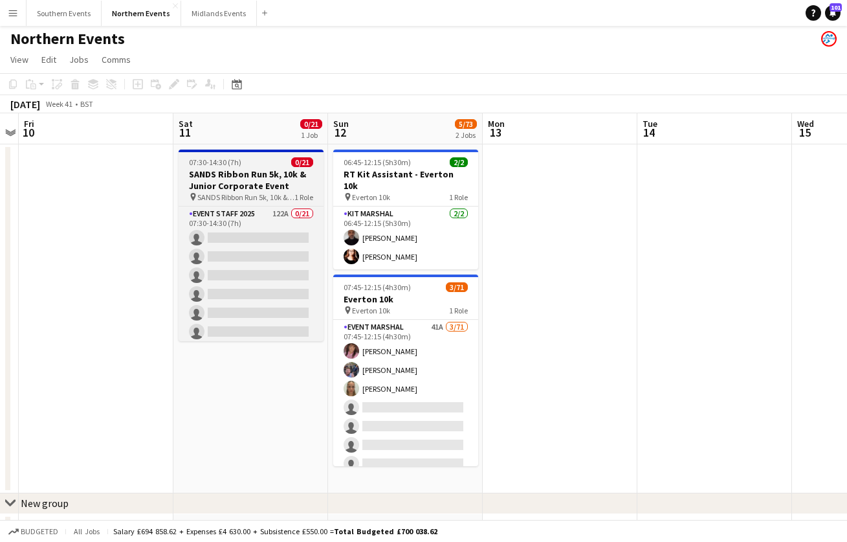
scroll to position [0, 0]
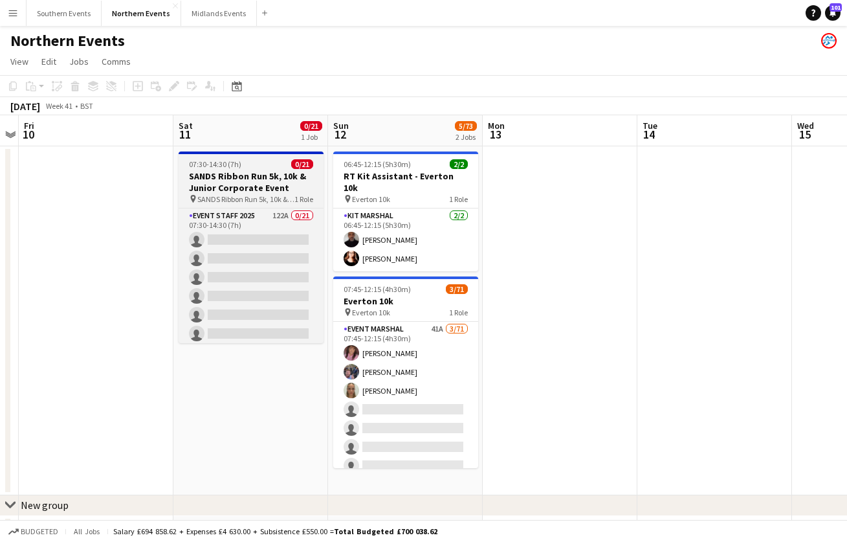
click at [245, 173] on app-job-card "07:30-14:30 (7h) 0/21 SANDS Ribbon Run 5k, 10k & Junior Corporate Event pin SAN…" at bounding box center [251, 247] width 145 height 192
